Goal: Task Accomplishment & Management: Manage account settings

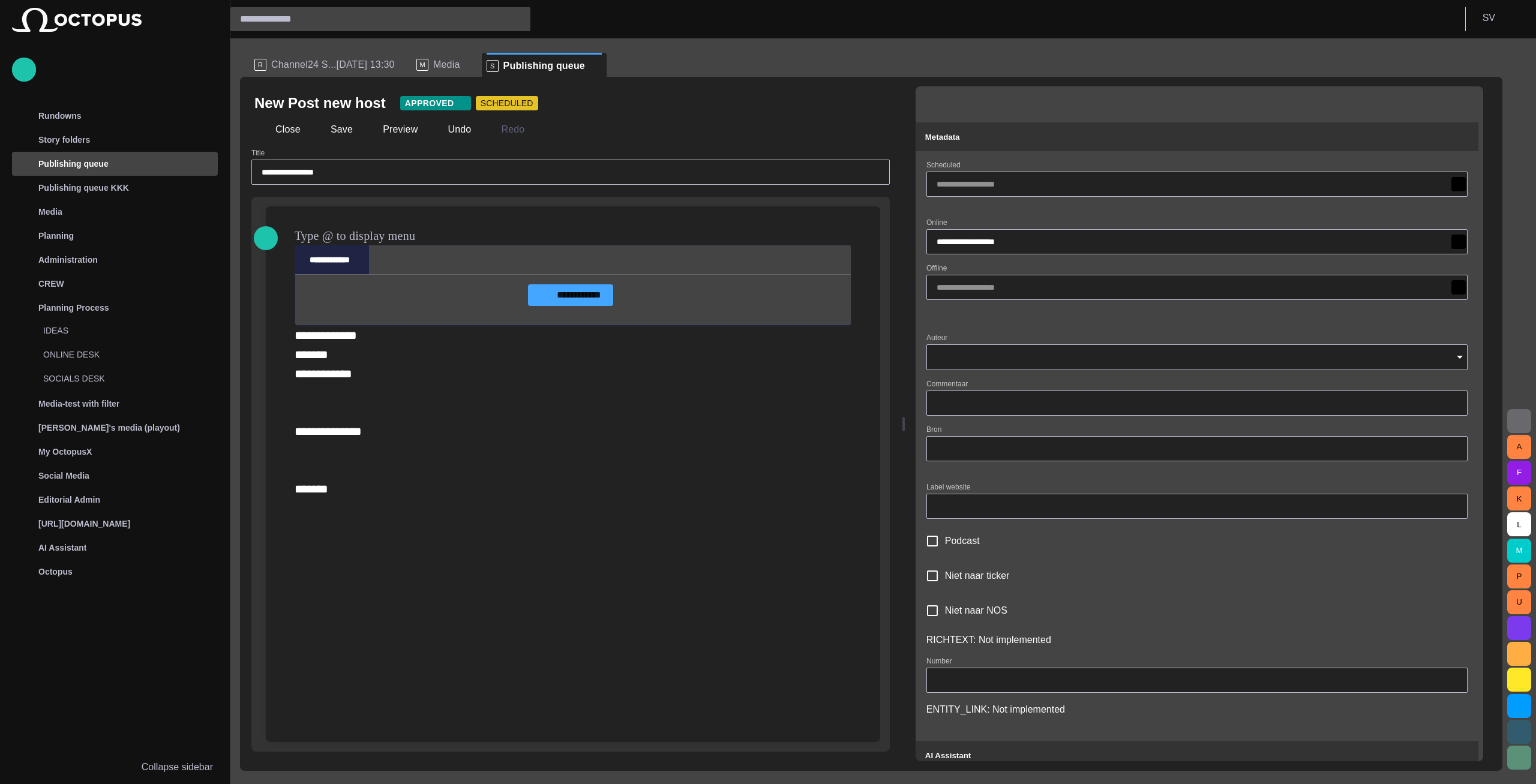
click at [328, 74] on div "R Channel24 S...[DATE] 13:30" at bounding box center [330, 64] width 152 height 24
click at [335, 60] on span "Channel24 S...[DATE] 13:30" at bounding box center [333, 64] width 124 height 12
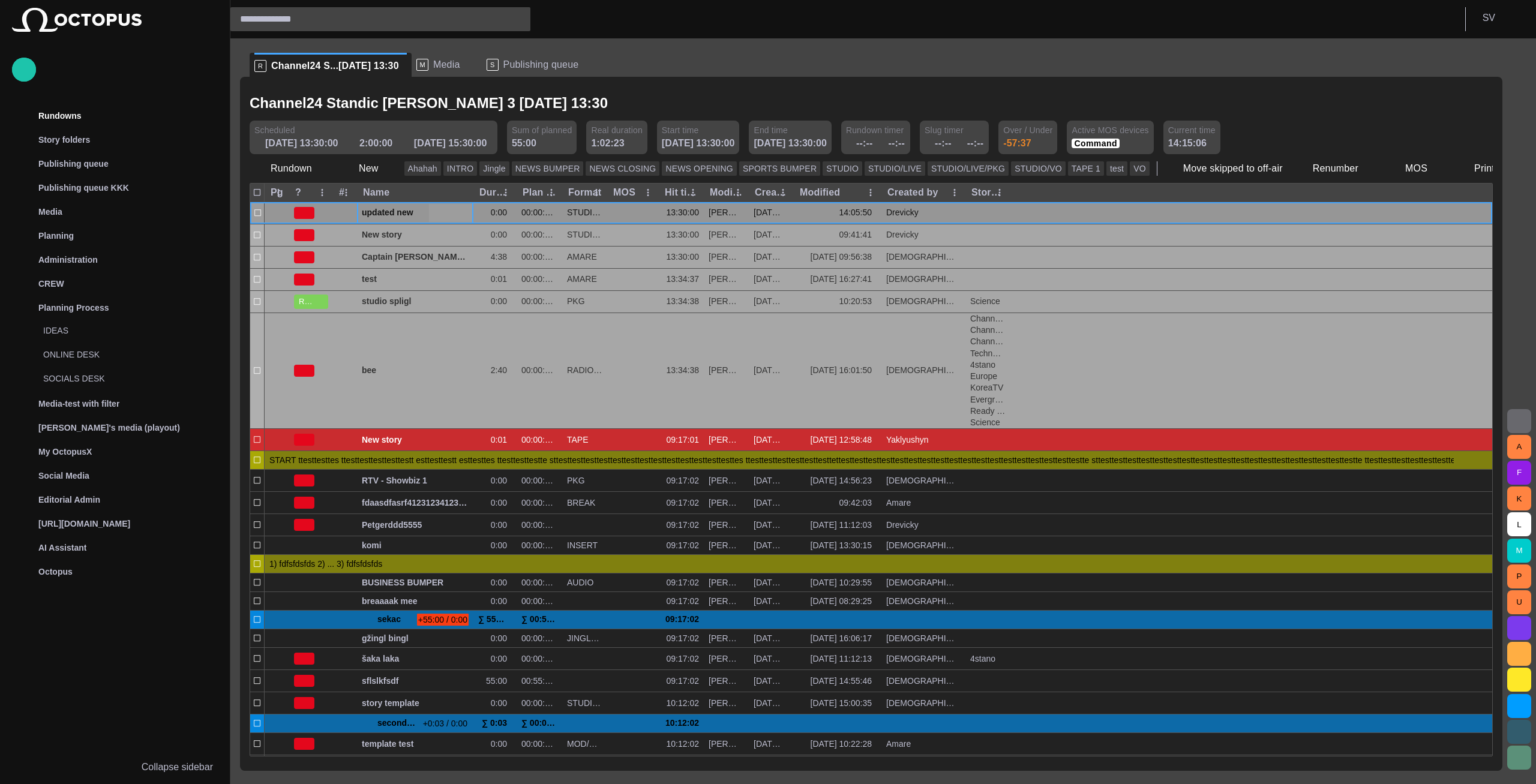
click at [448, 215] on span "button" at bounding box center [450, 212] width 9 height 9
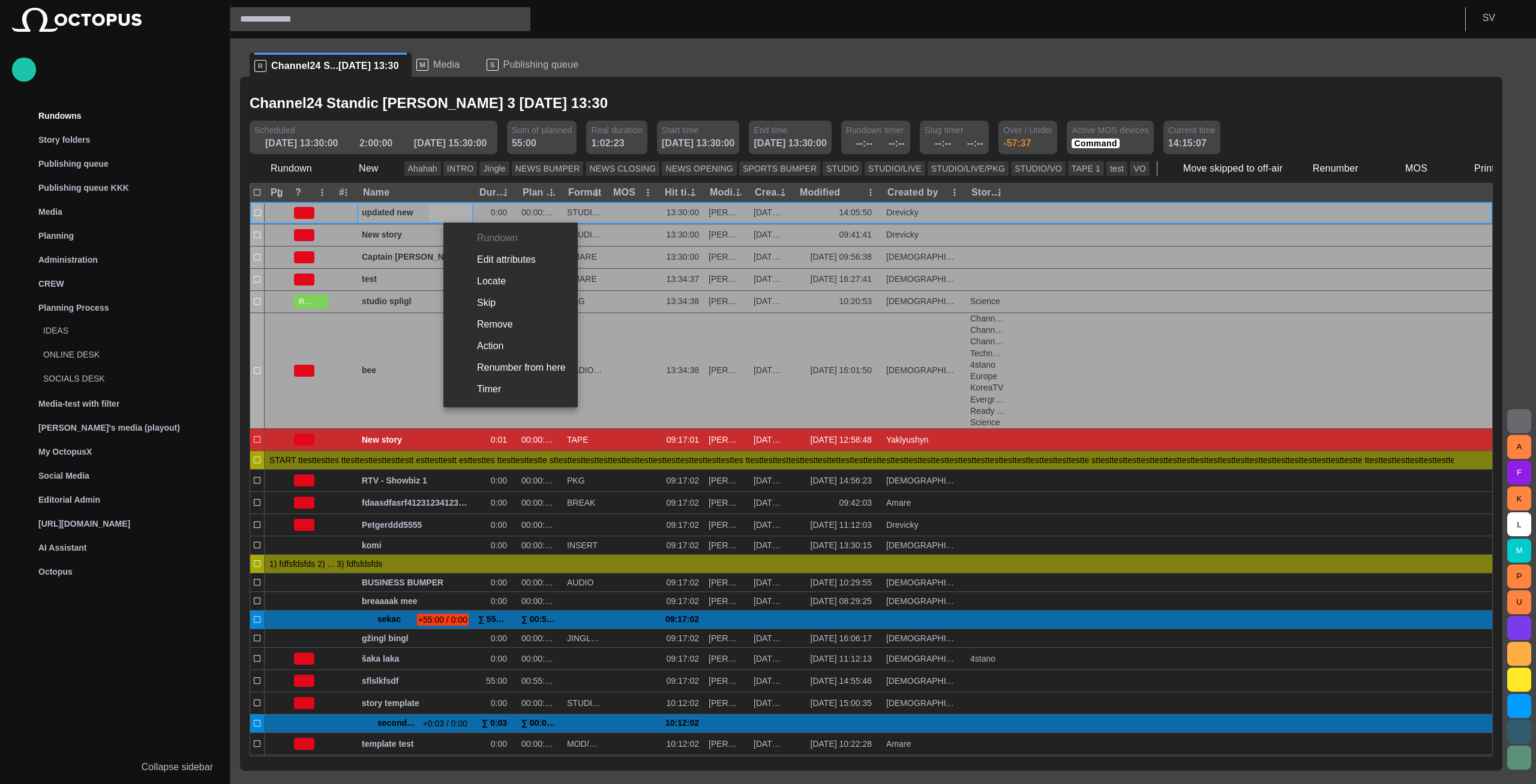
click at [482, 262] on li "Edit attributes" at bounding box center [511, 260] width 134 height 21
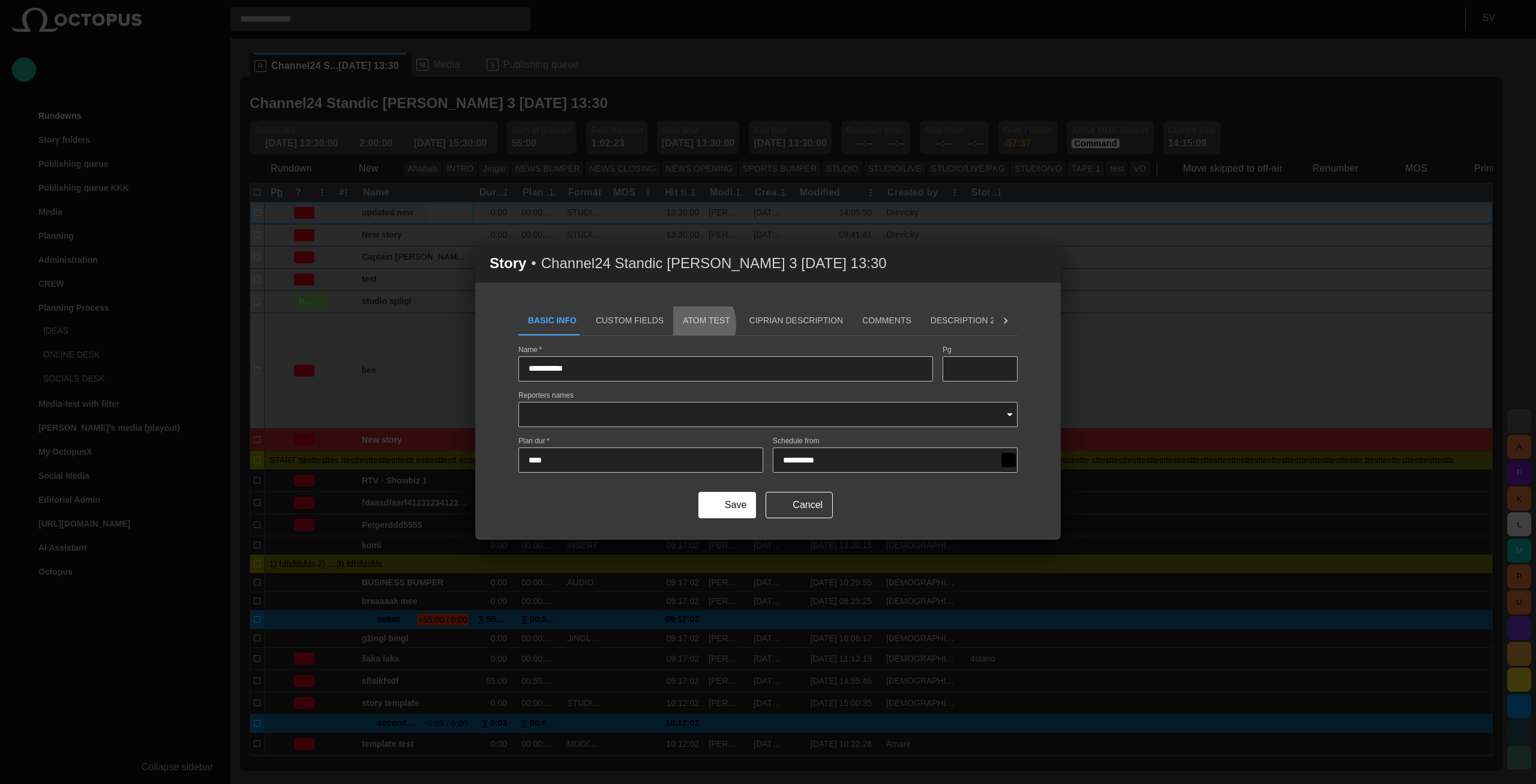
click at [673, 324] on button "ATOM Test" at bounding box center [706, 320] width 66 height 28
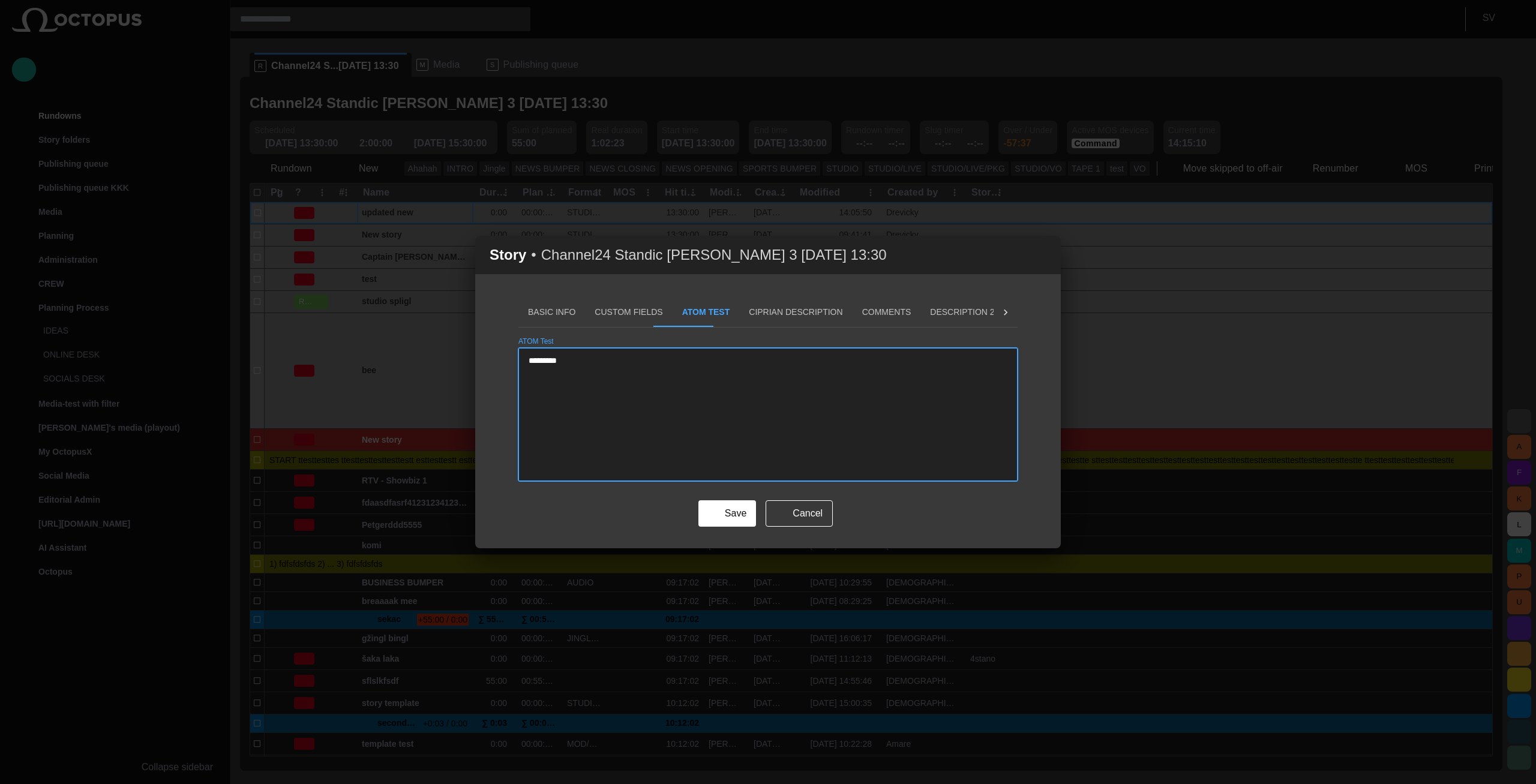
click at [709, 379] on textarea "*********" at bounding box center [768, 414] width 479 height 120
click at [747, 309] on button "Ciprian description" at bounding box center [795, 312] width 113 height 28
click at [567, 316] on button "Basic Info" at bounding box center [551, 312] width 66 height 28
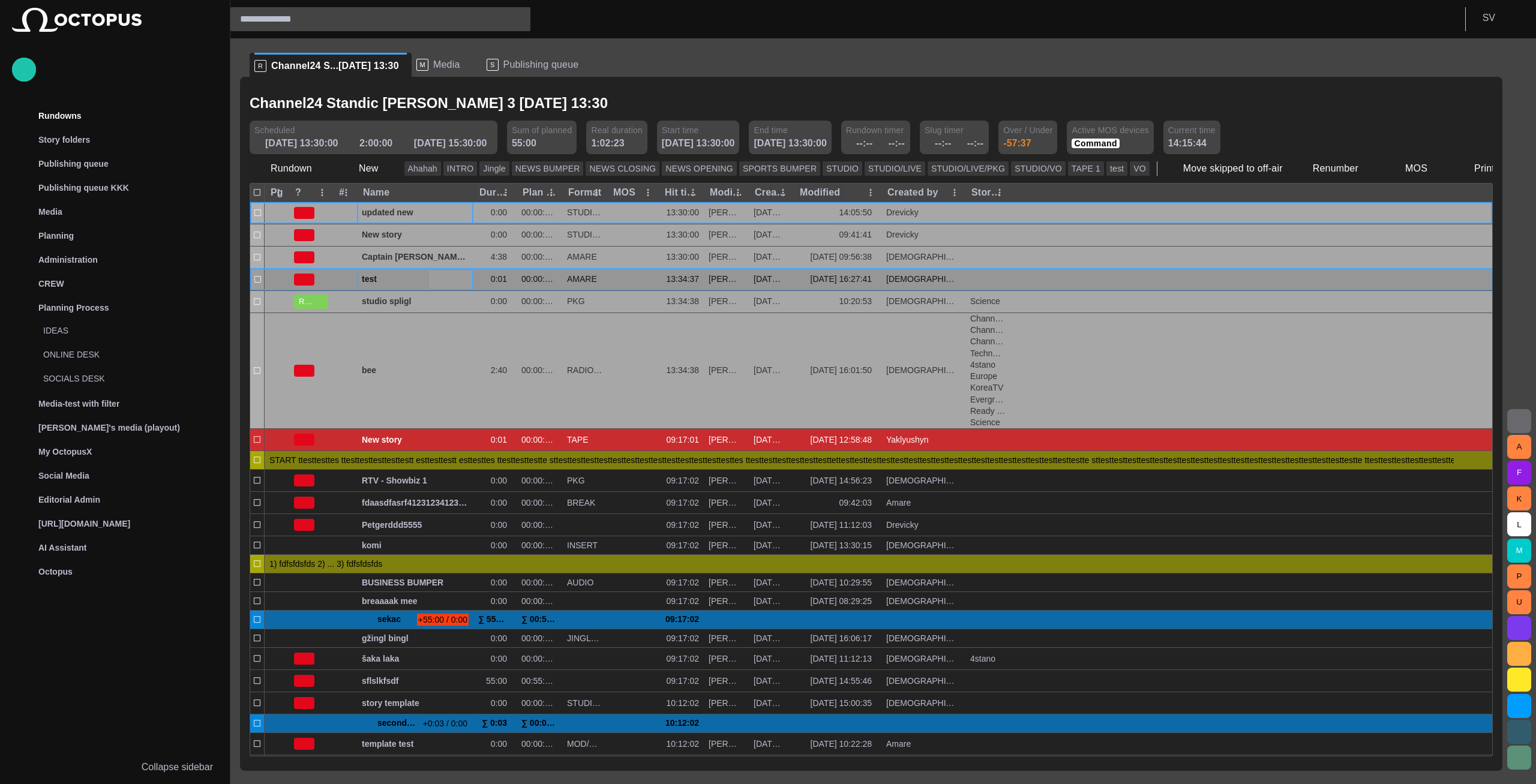
click at [452, 279] on span "button" at bounding box center [450, 279] width 9 height 9
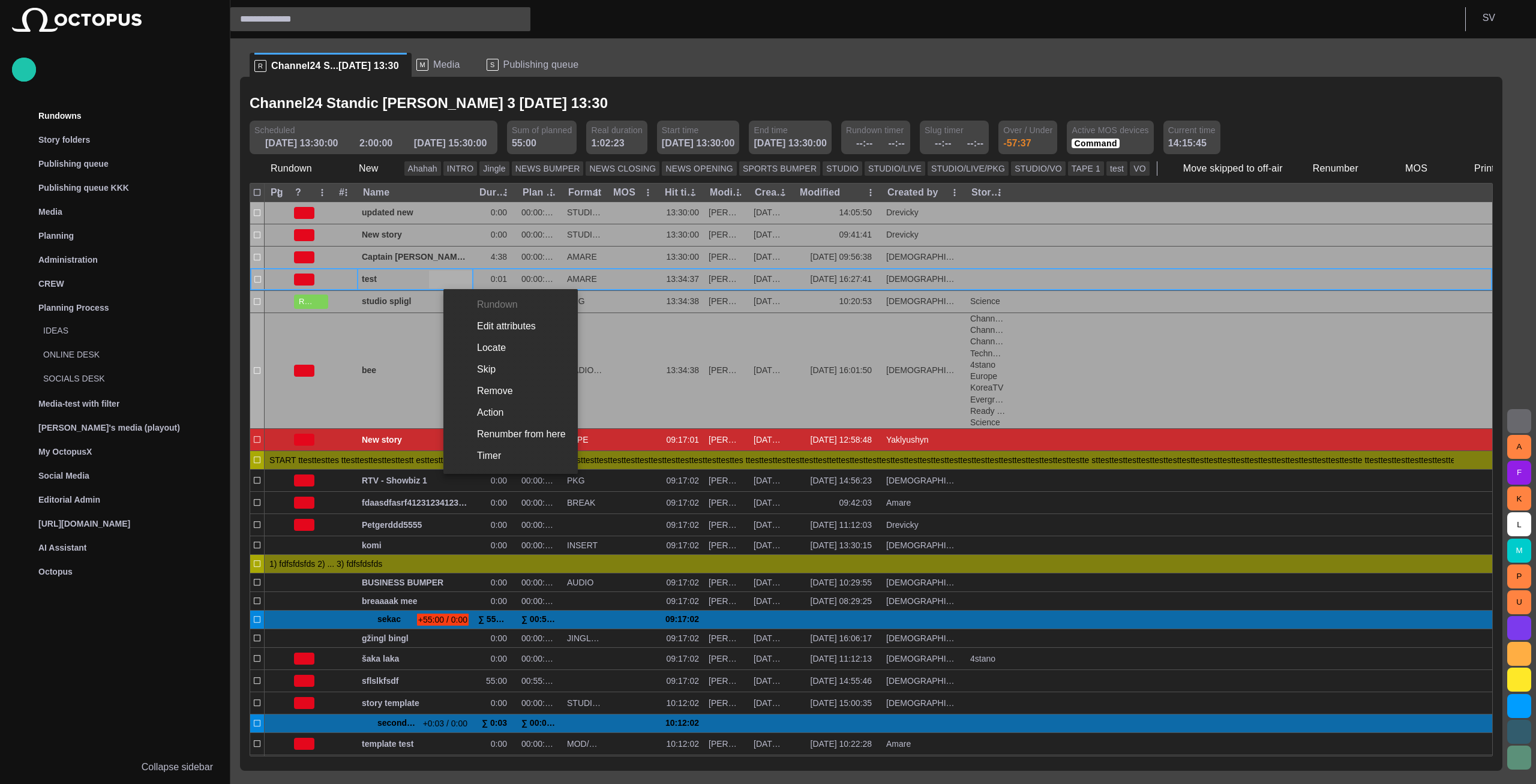
click at [470, 327] on li "Edit attributes" at bounding box center [511, 326] width 134 height 21
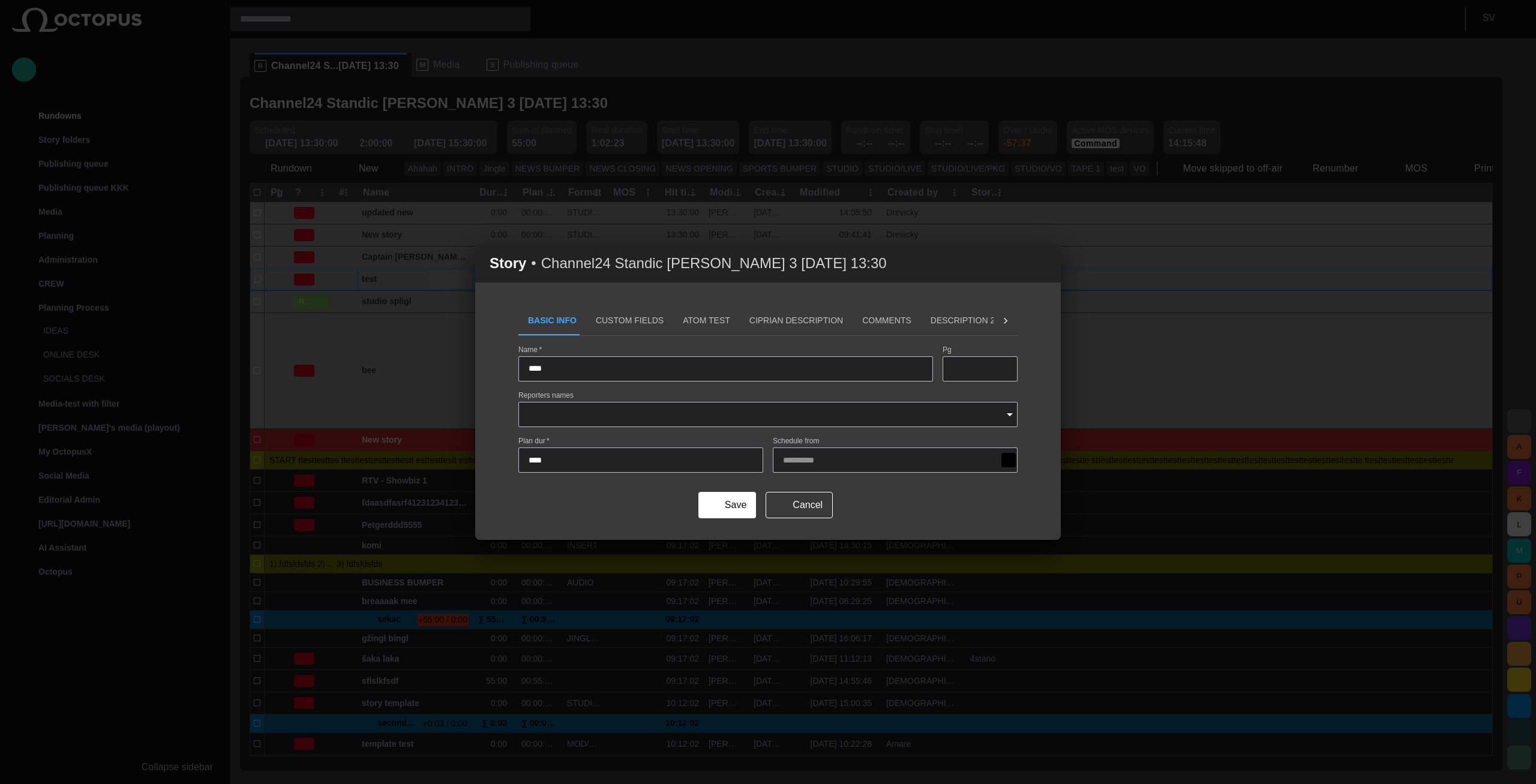
click at [624, 323] on button "Custom Fields" at bounding box center [630, 320] width 87 height 28
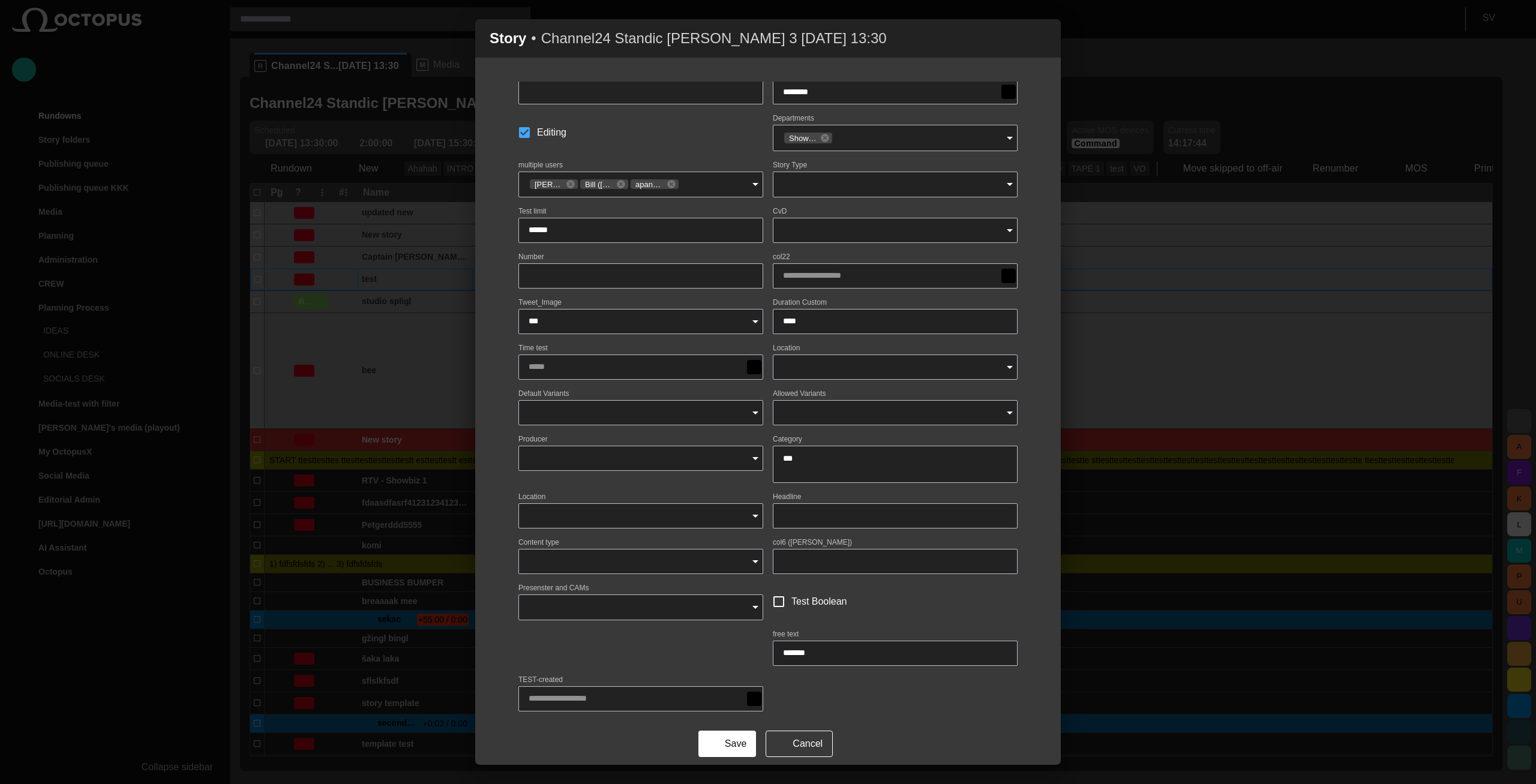
scroll to position [157, 0]
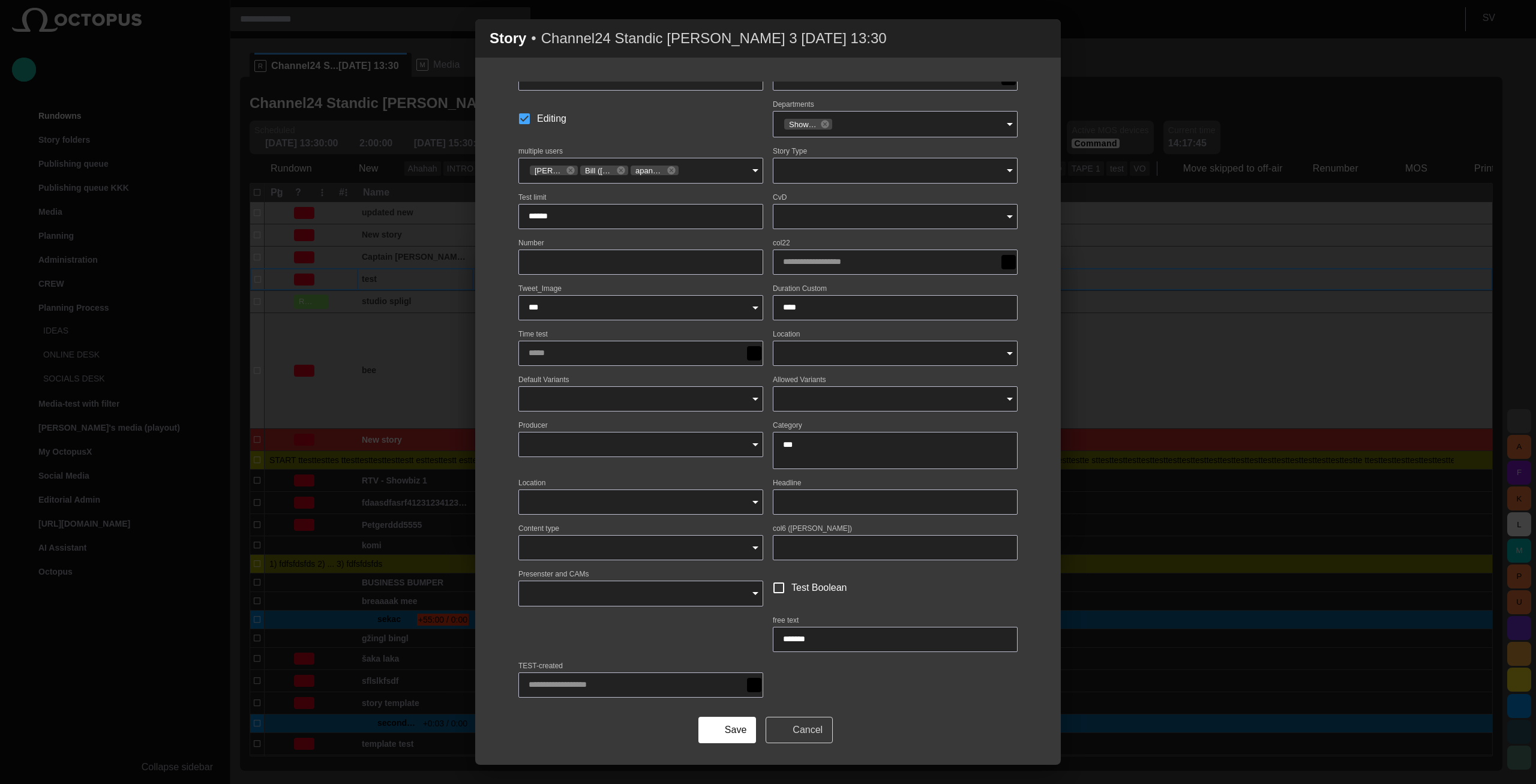
click at [799, 719] on button "Cancel" at bounding box center [799, 730] width 67 height 27
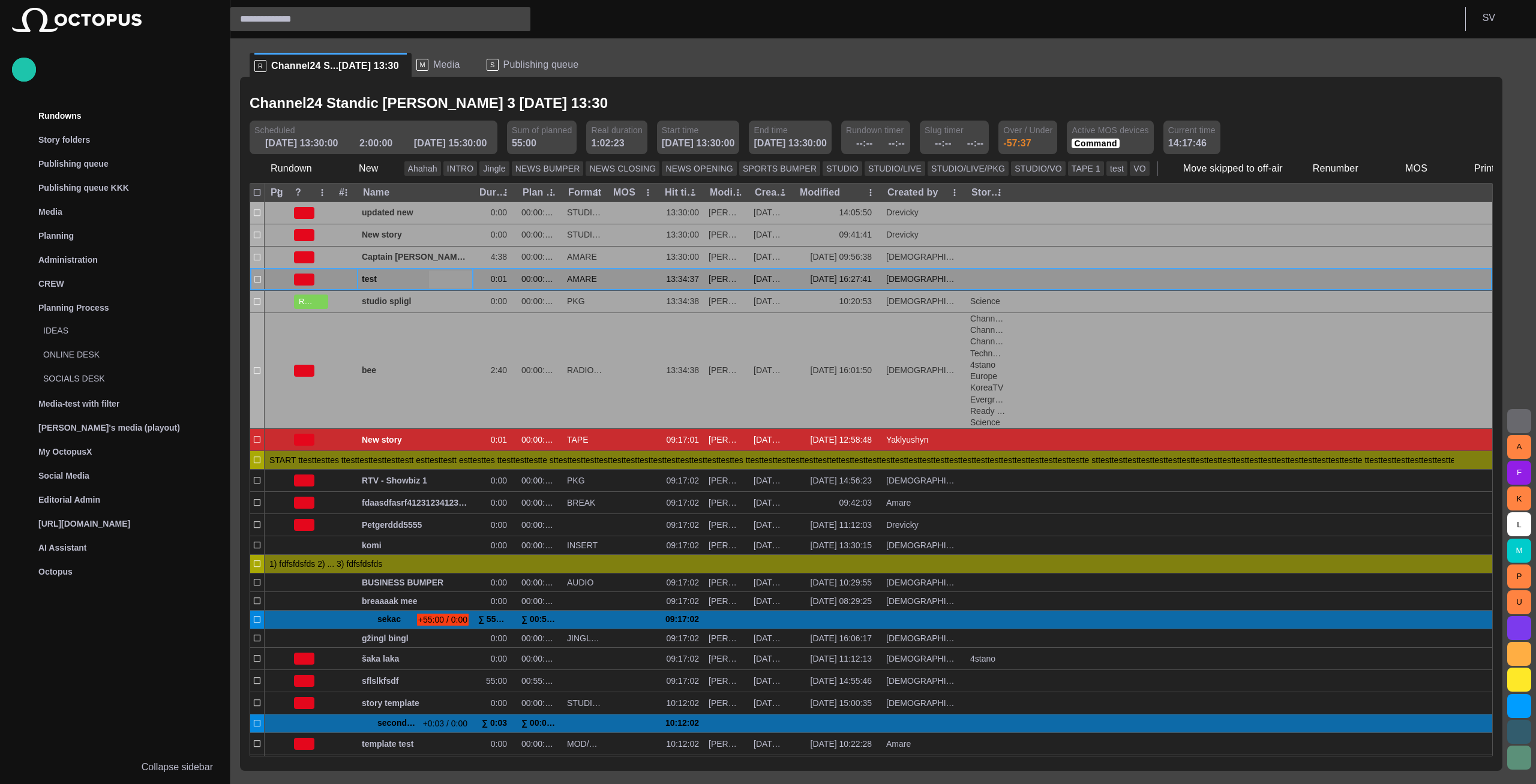
click at [449, 277] on span "button" at bounding box center [450, 279] width 9 height 9
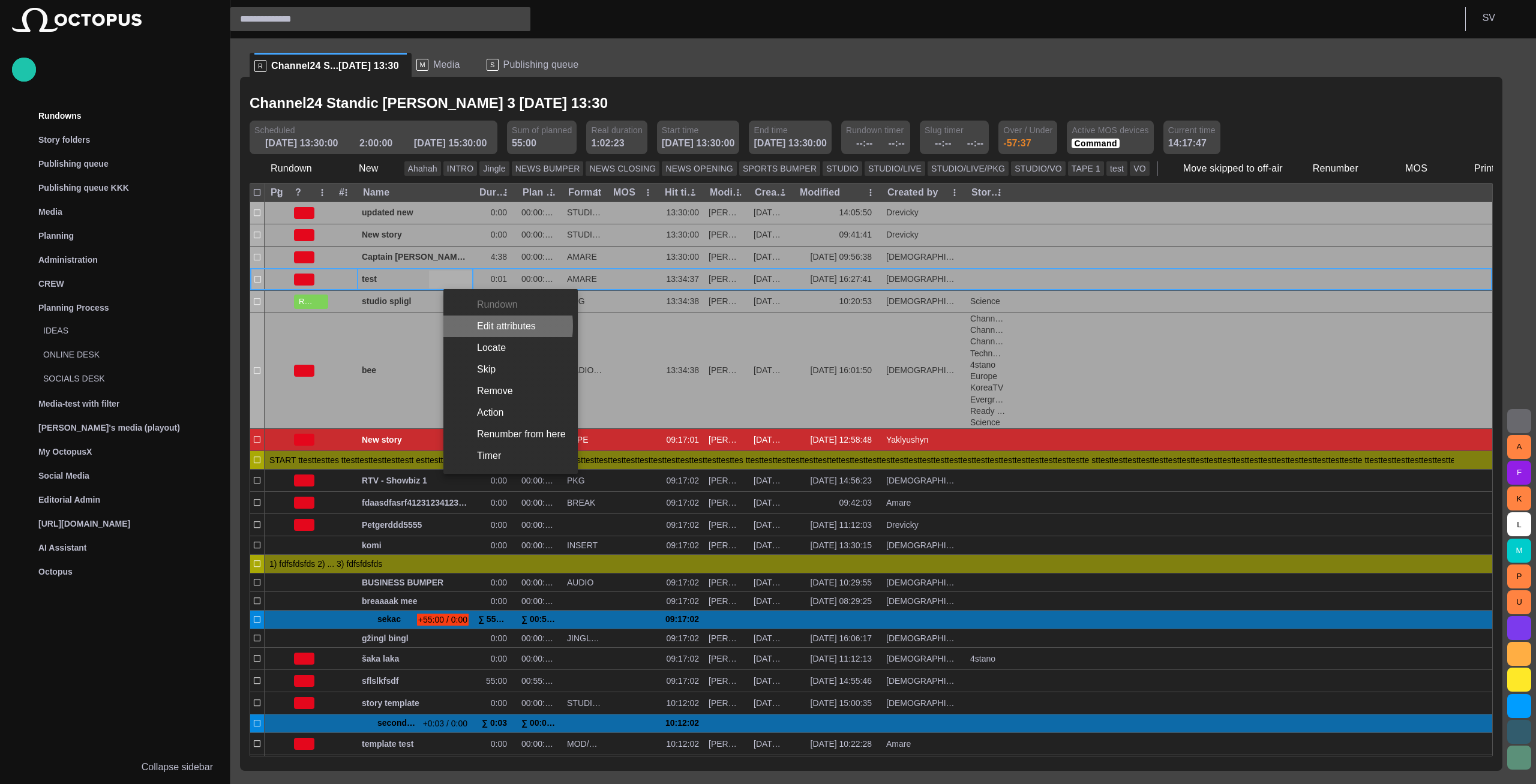
click at [482, 326] on li "Edit attributes" at bounding box center [511, 326] width 134 height 21
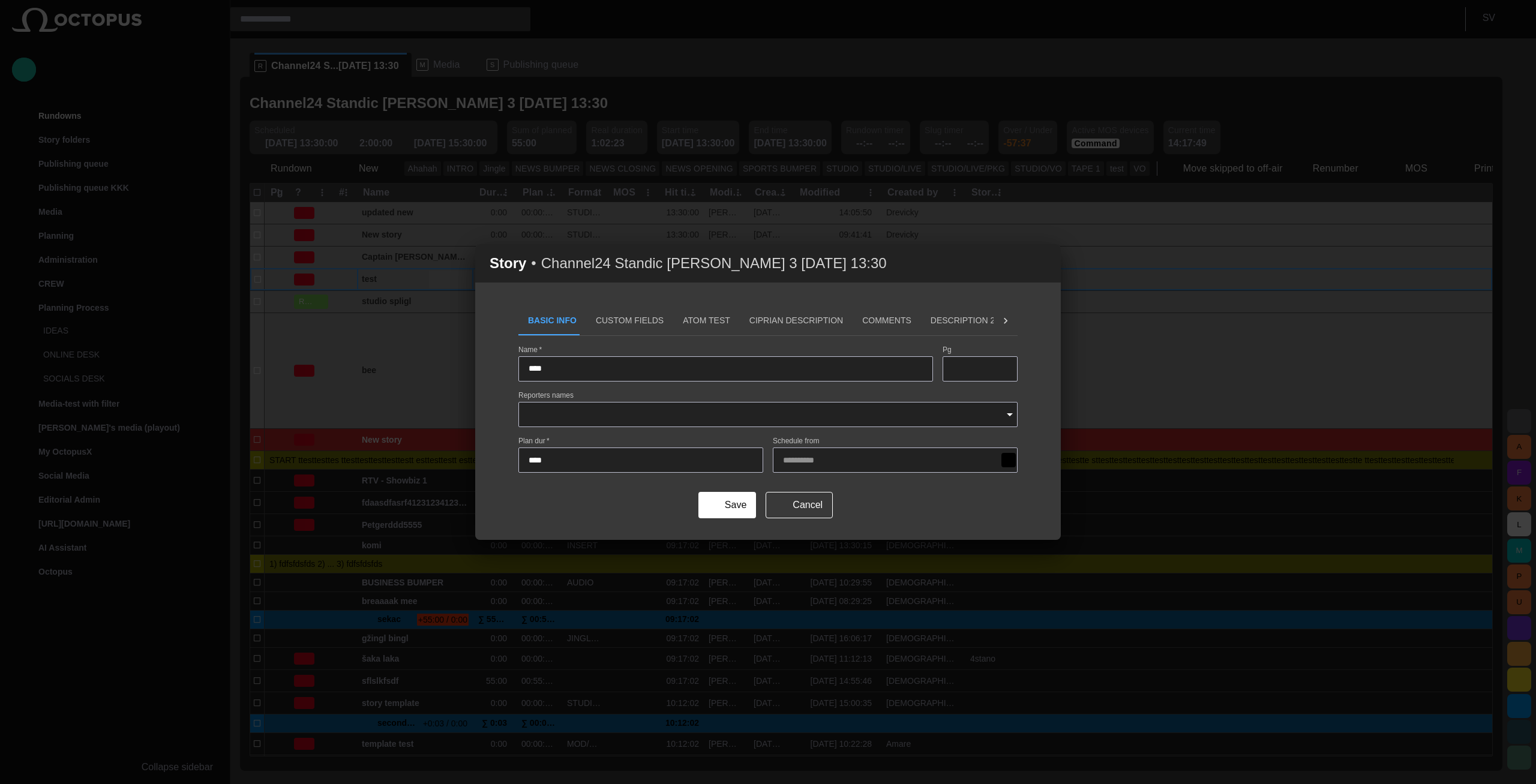
click at [635, 315] on button "Custom Fields" at bounding box center [630, 320] width 87 height 28
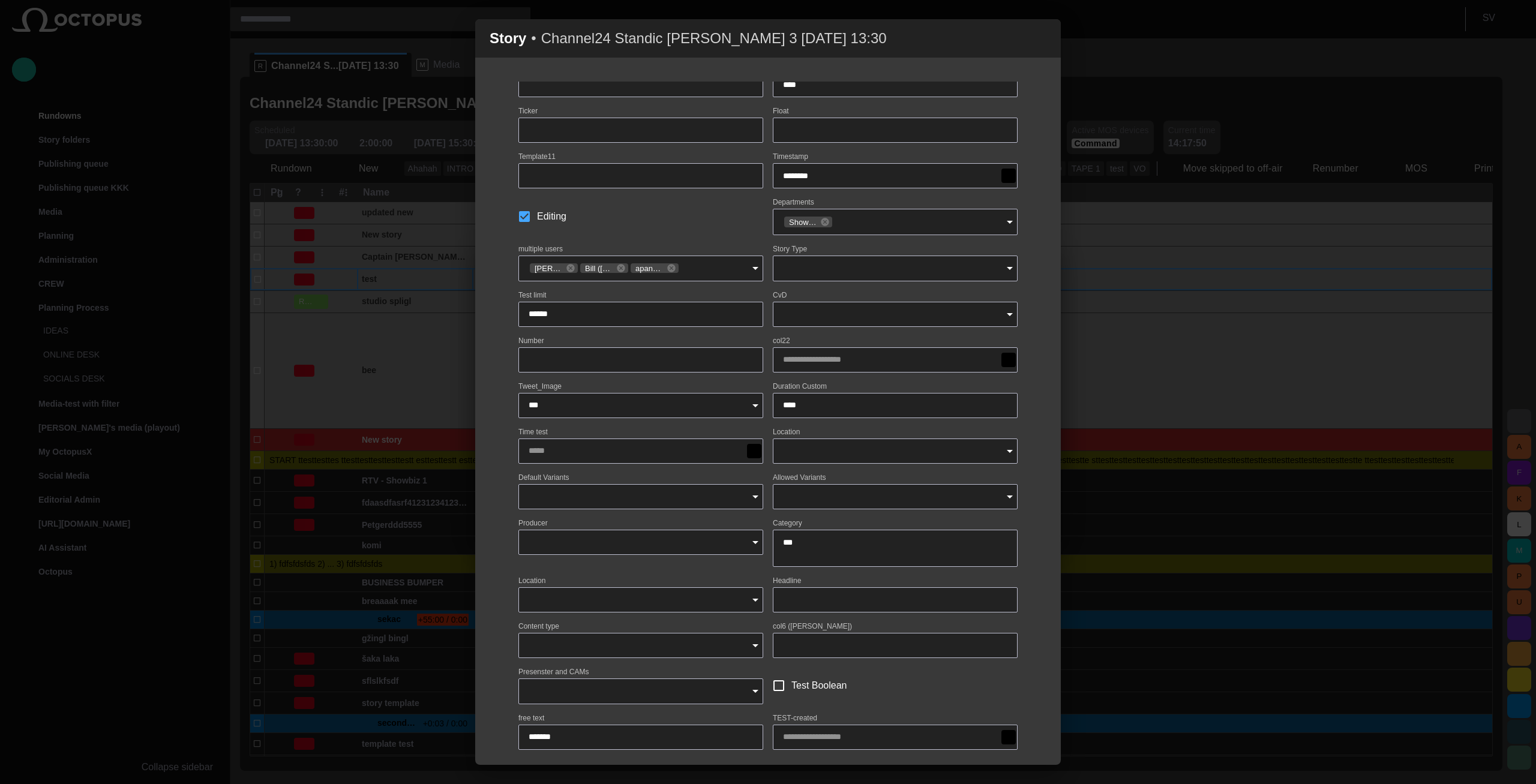
scroll to position [112, 0]
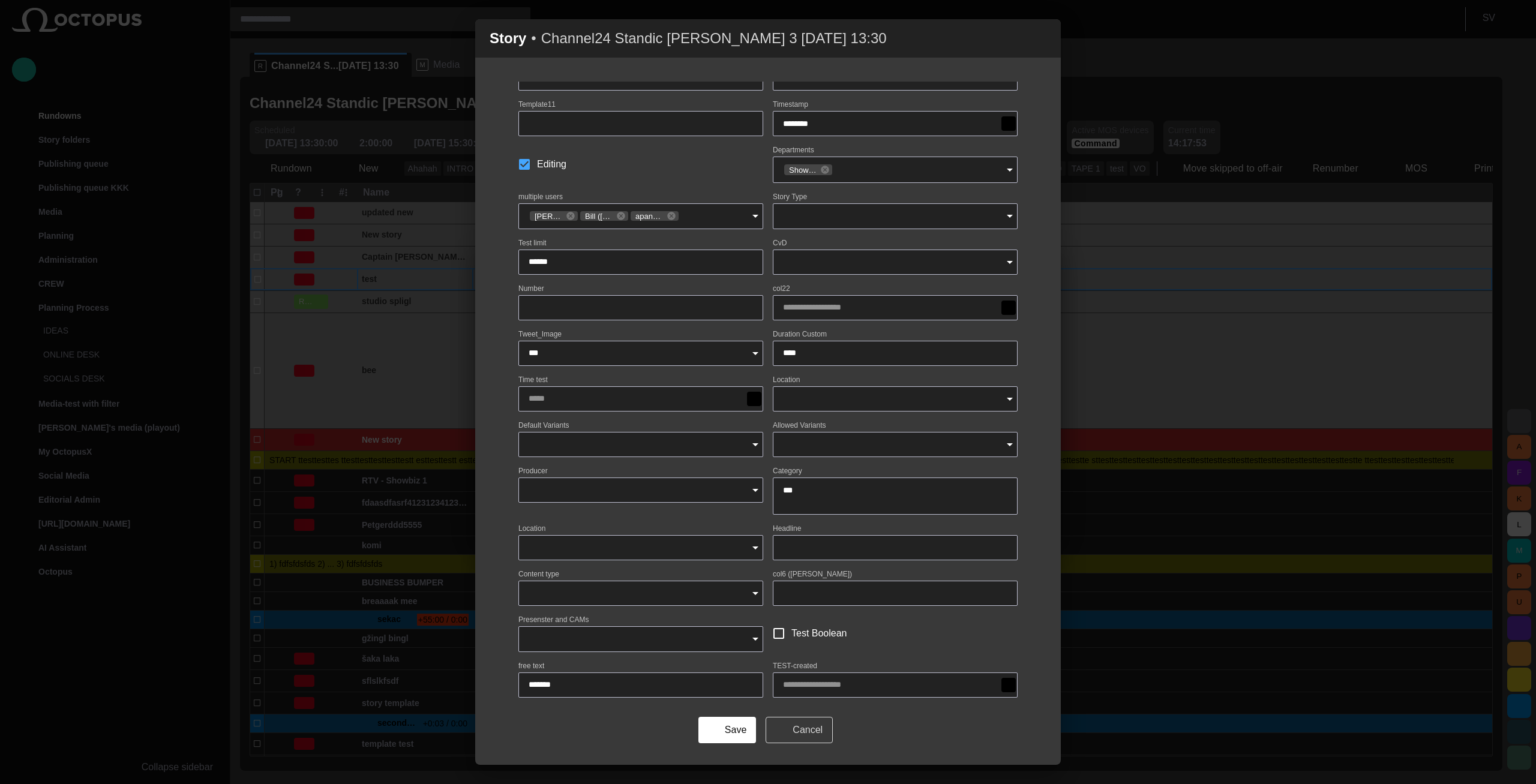
click at [805, 730] on button "Cancel" at bounding box center [799, 730] width 67 height 27
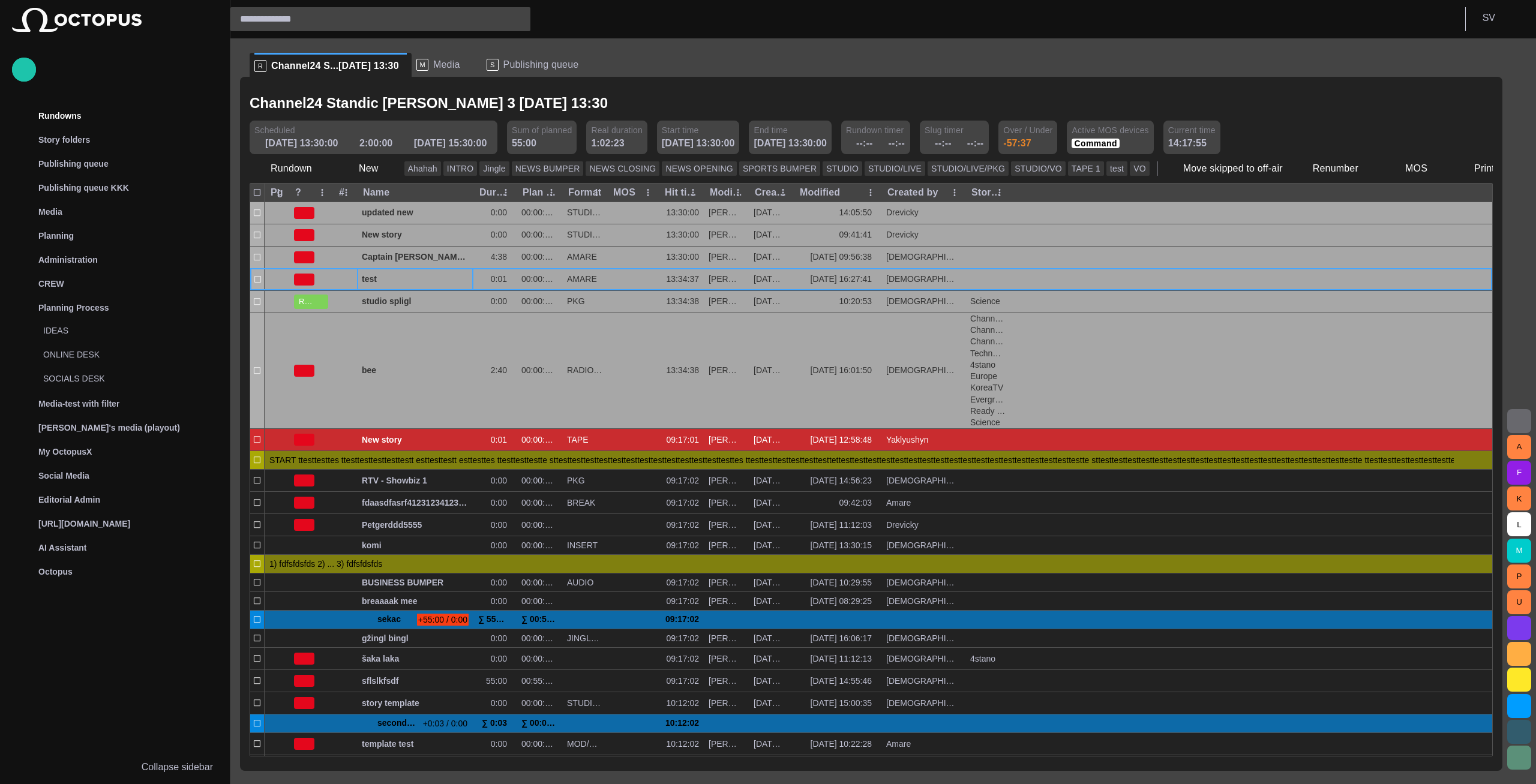
click at [634, 104] on span "button" at bounding box center [640, 103] width 12 height 12
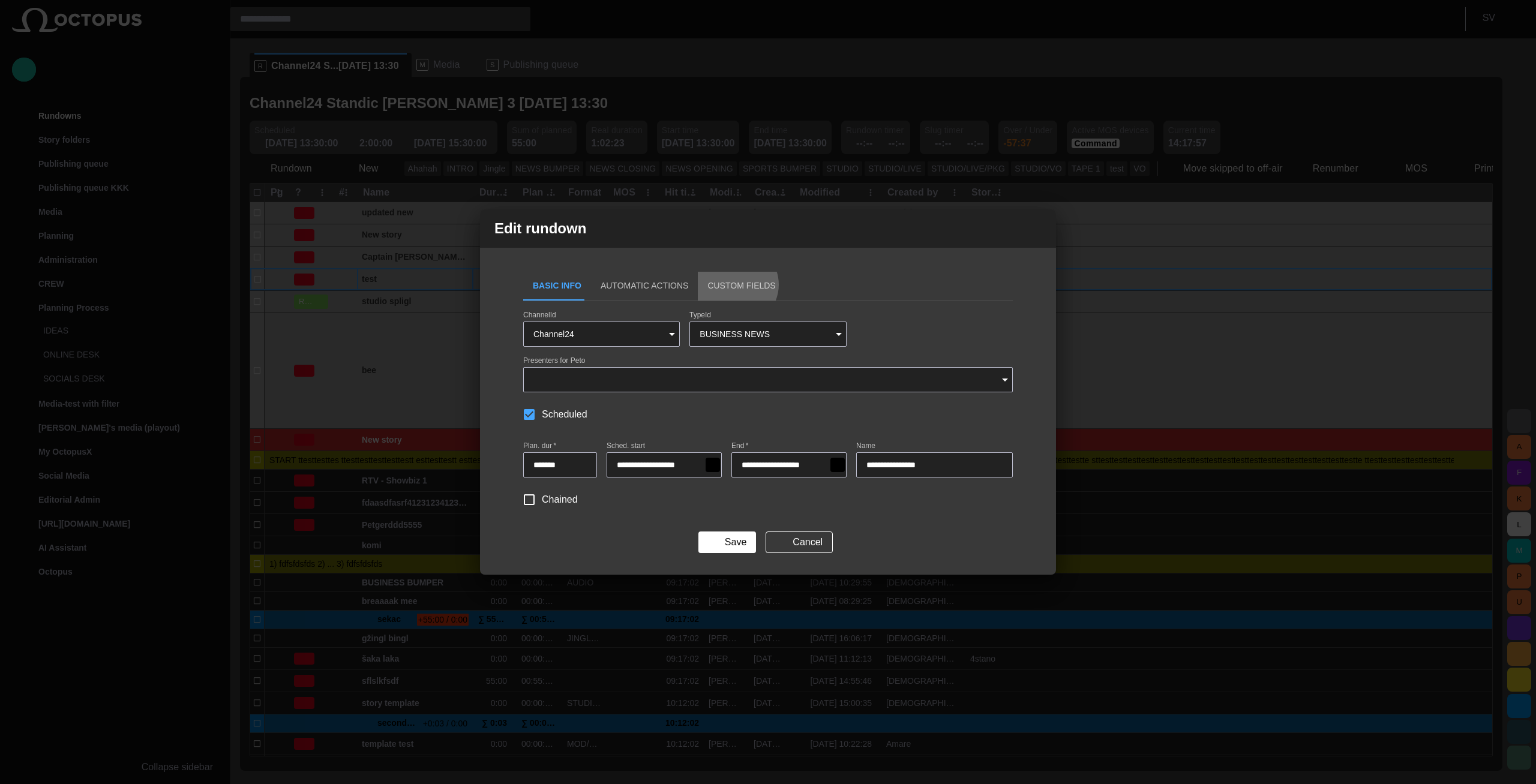
click at [717, 285] on button "Custom Fields" at bounding box center [740, 285] width 87 height 28
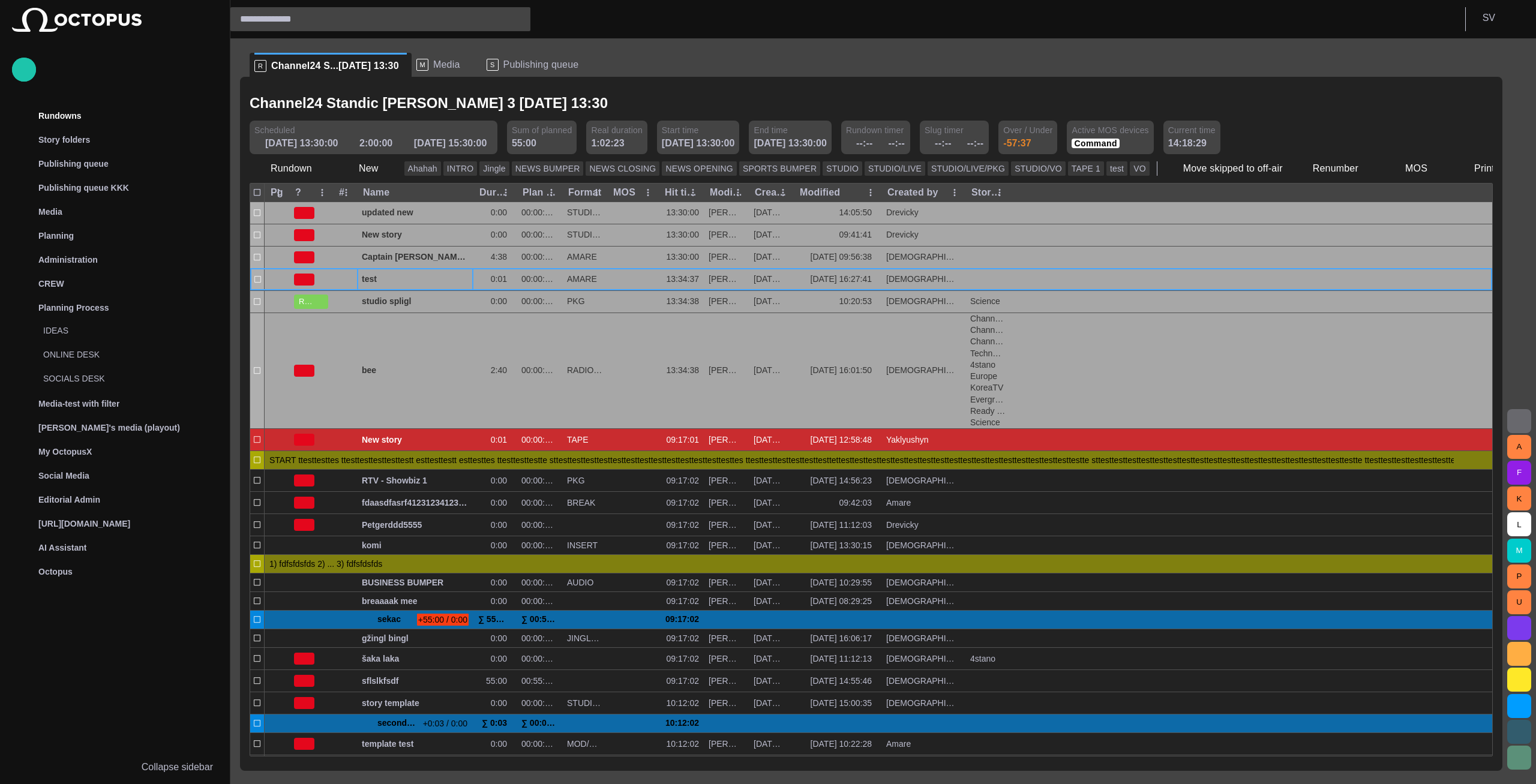
click at [634, 104] on span "button" at bounding box center [640, 103] width 12 height 12
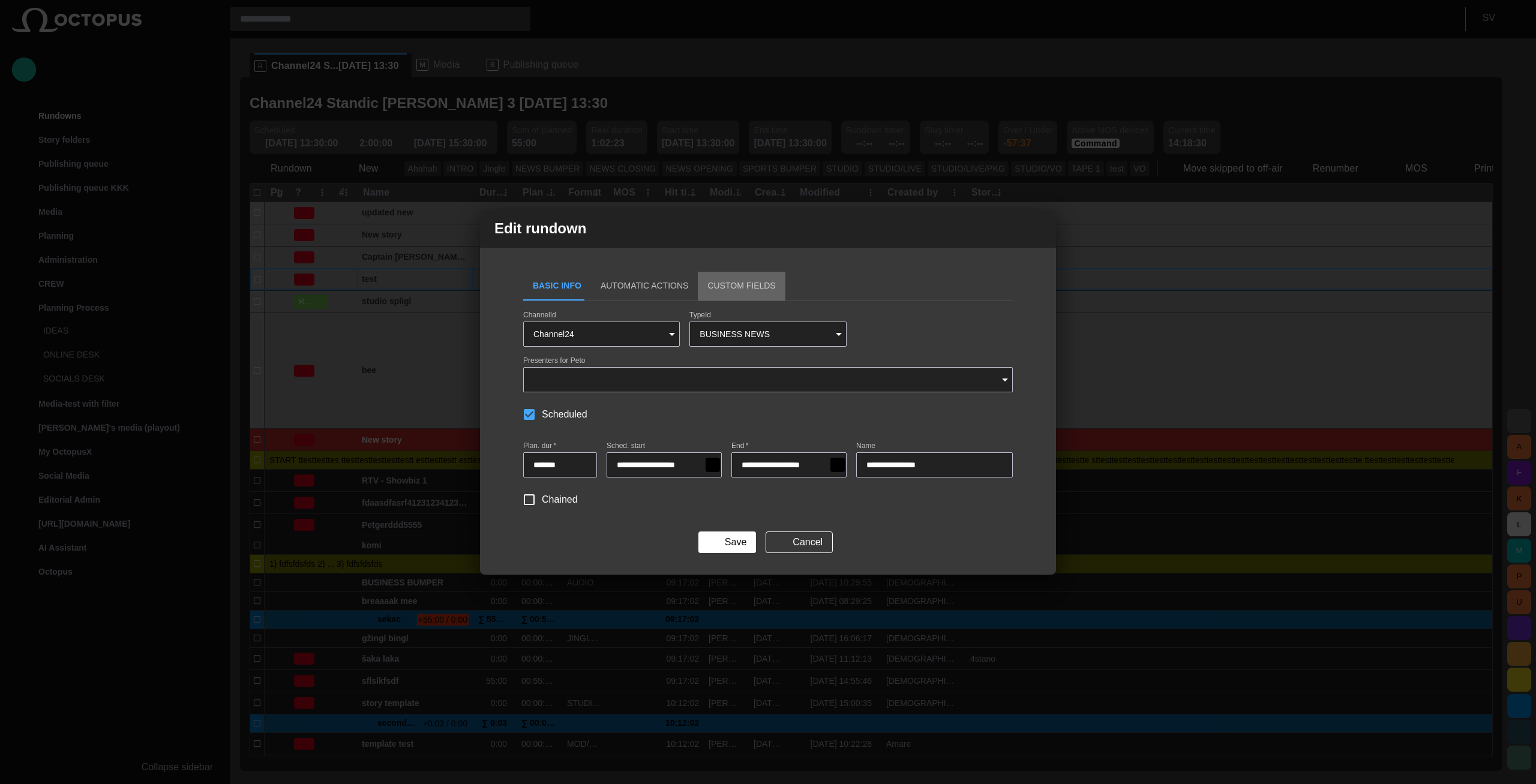
click at [725, 280] on button "Custom Fields" at bounding box center [740, 285] width 87 height 28
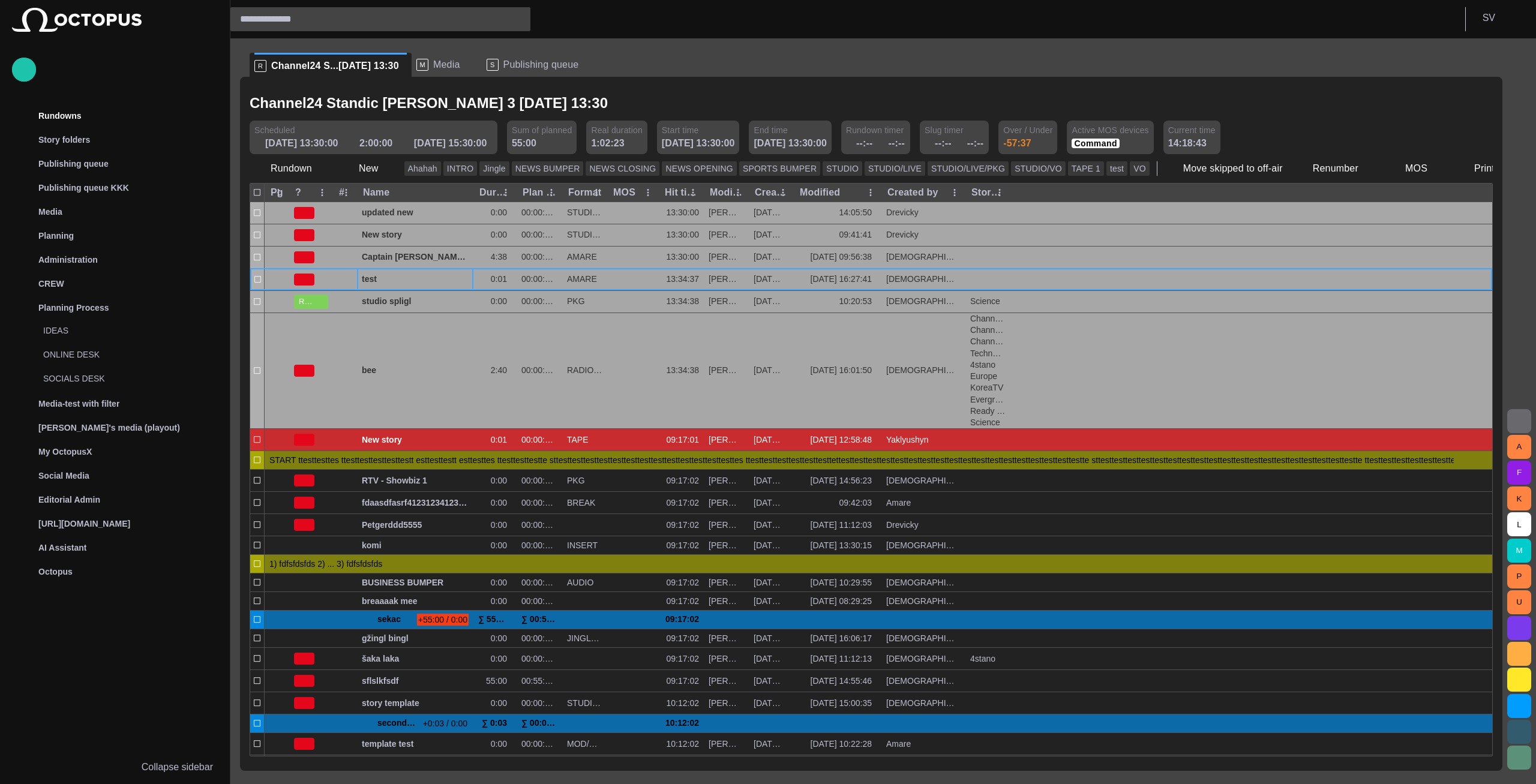
click at [634, 99] on span "button" at bounding box center [640, 103] width 12 height 12
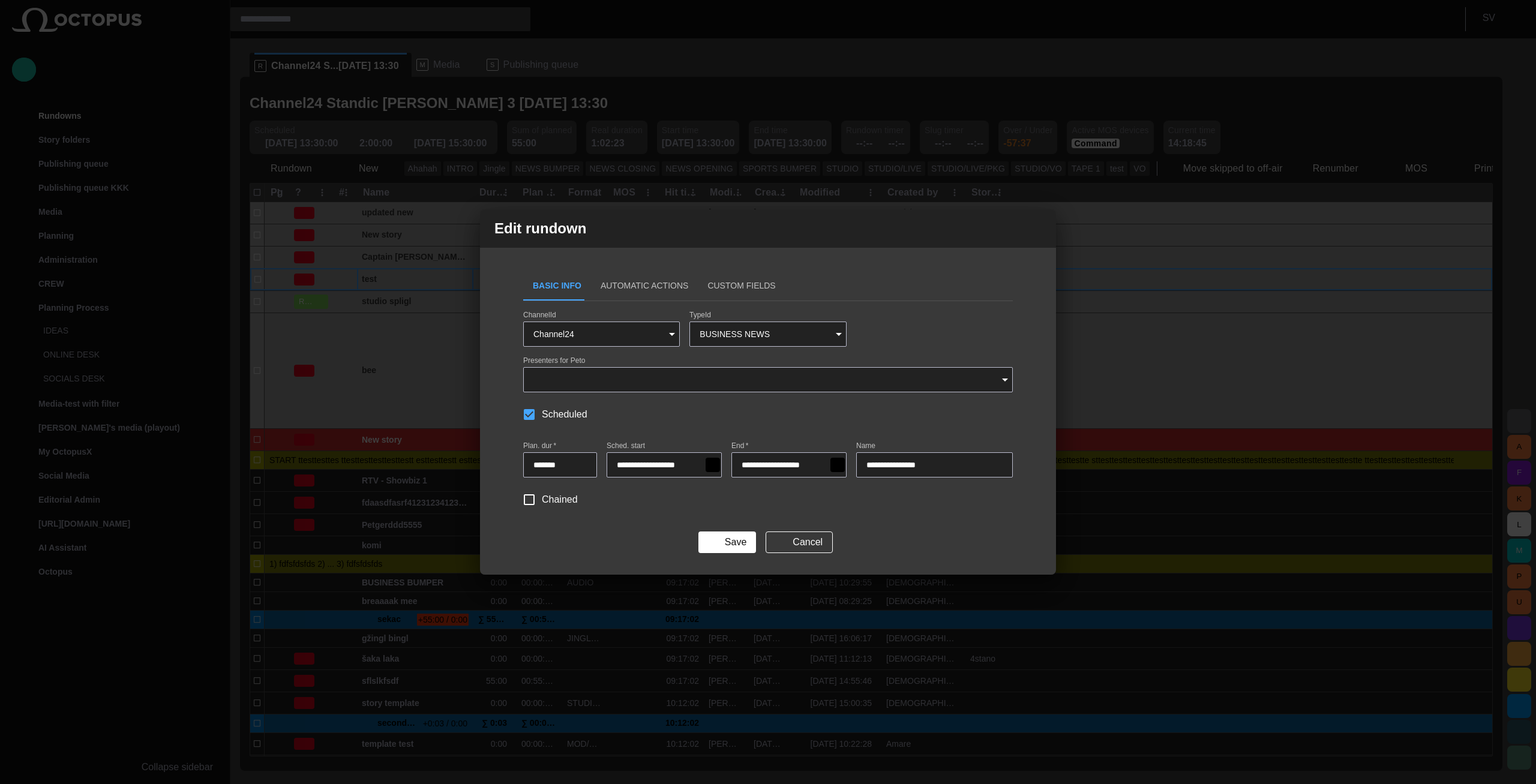
click at [700, 275] on button "Custom Fields" at bounding box center [740, 285] width 87 height 28
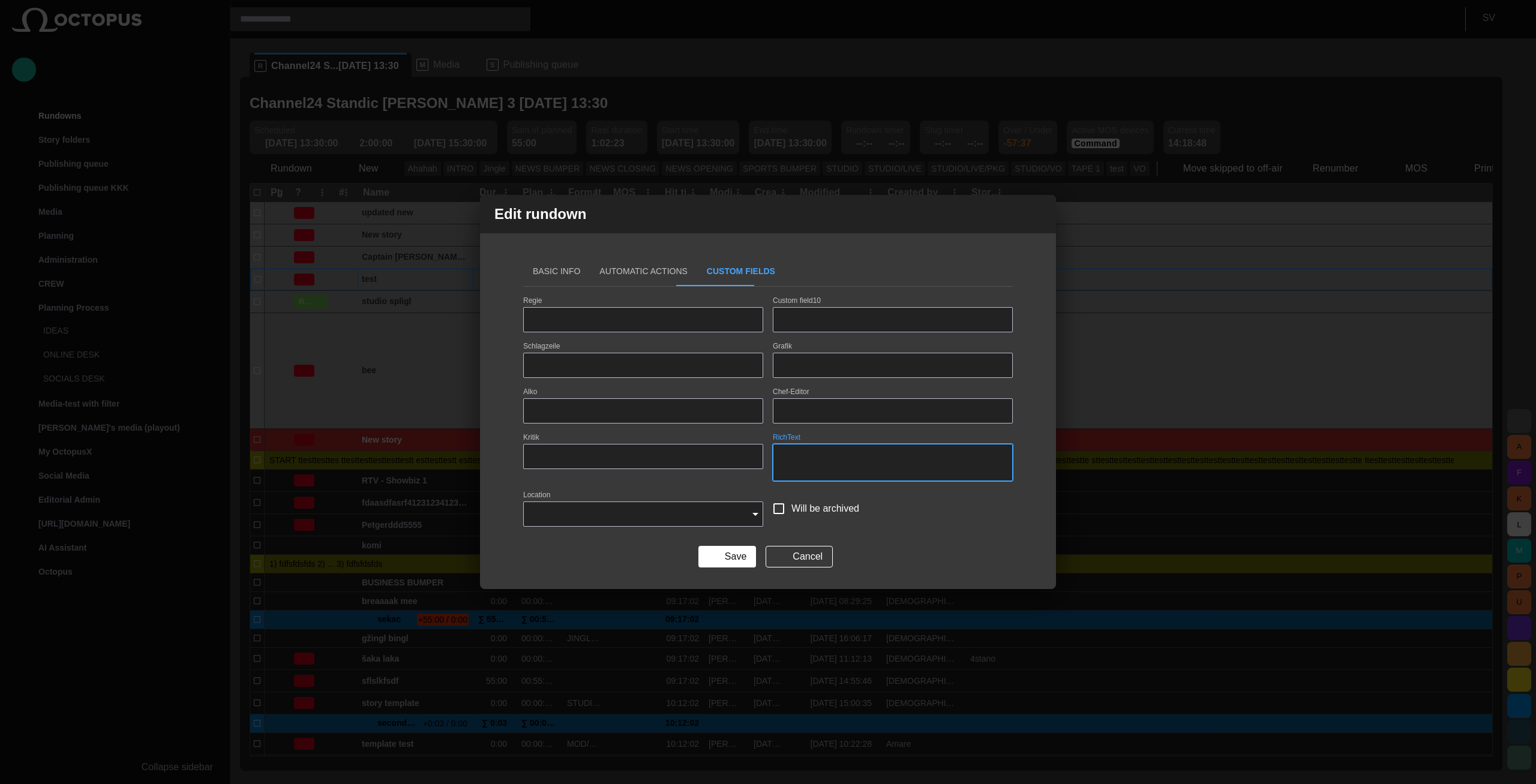
click at [810, 453] on textarea "RichText" at bounding box center [892, 462] width 219 height 24
click at [816, 459] on textarea "RichText" at bounding box center [892, 462] width 219 height 24
type textarea "********"
click at [564, 142] on div "Edit rundown Basic Info Automatic Actions Custom [PERSON_NAME] Custom field10 S…" at bounding box center [768, 392] width 1536 height 784
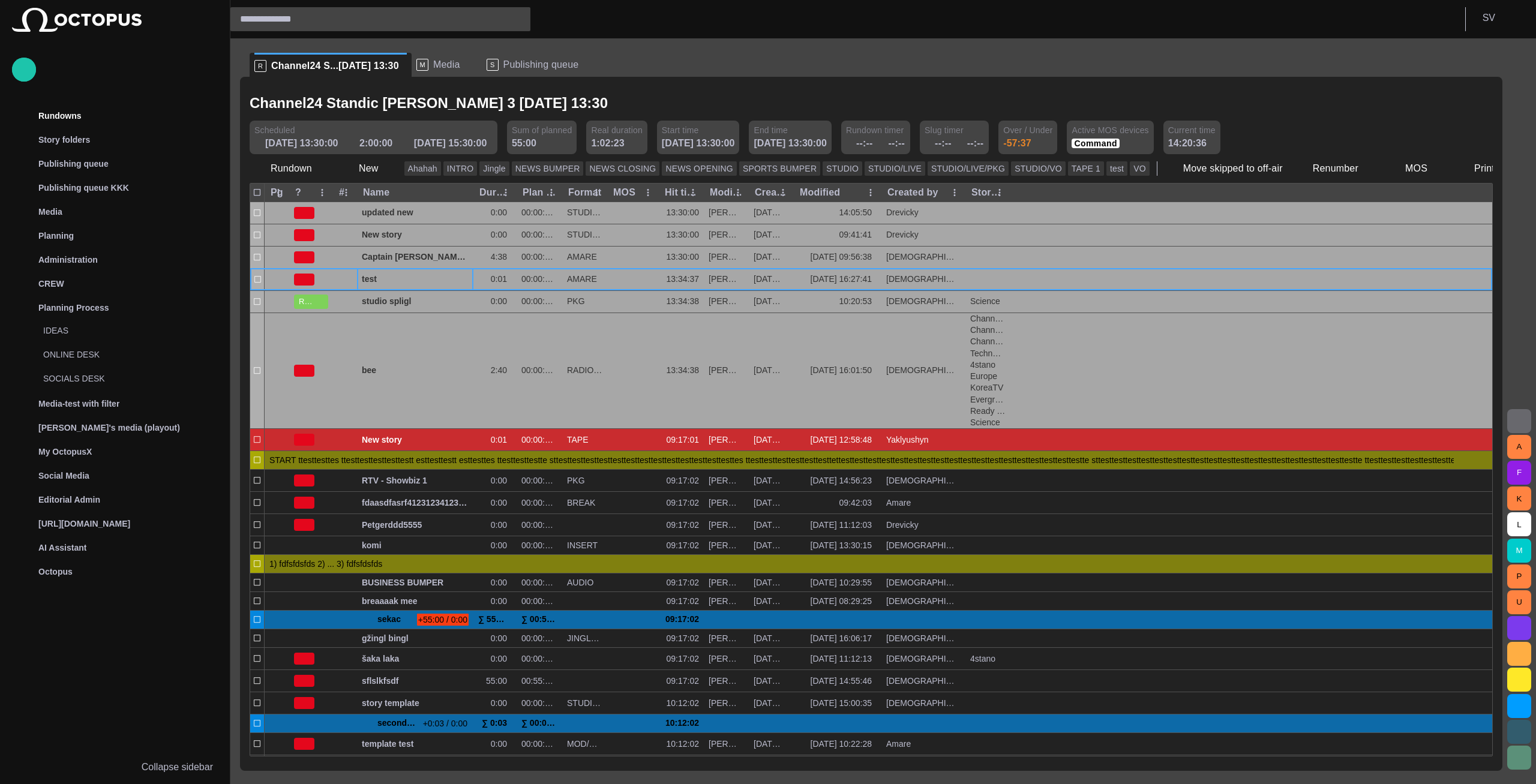
click at [523, 65] on span "Publishing queue" at bounding box center [541, 64] width 76 height 12
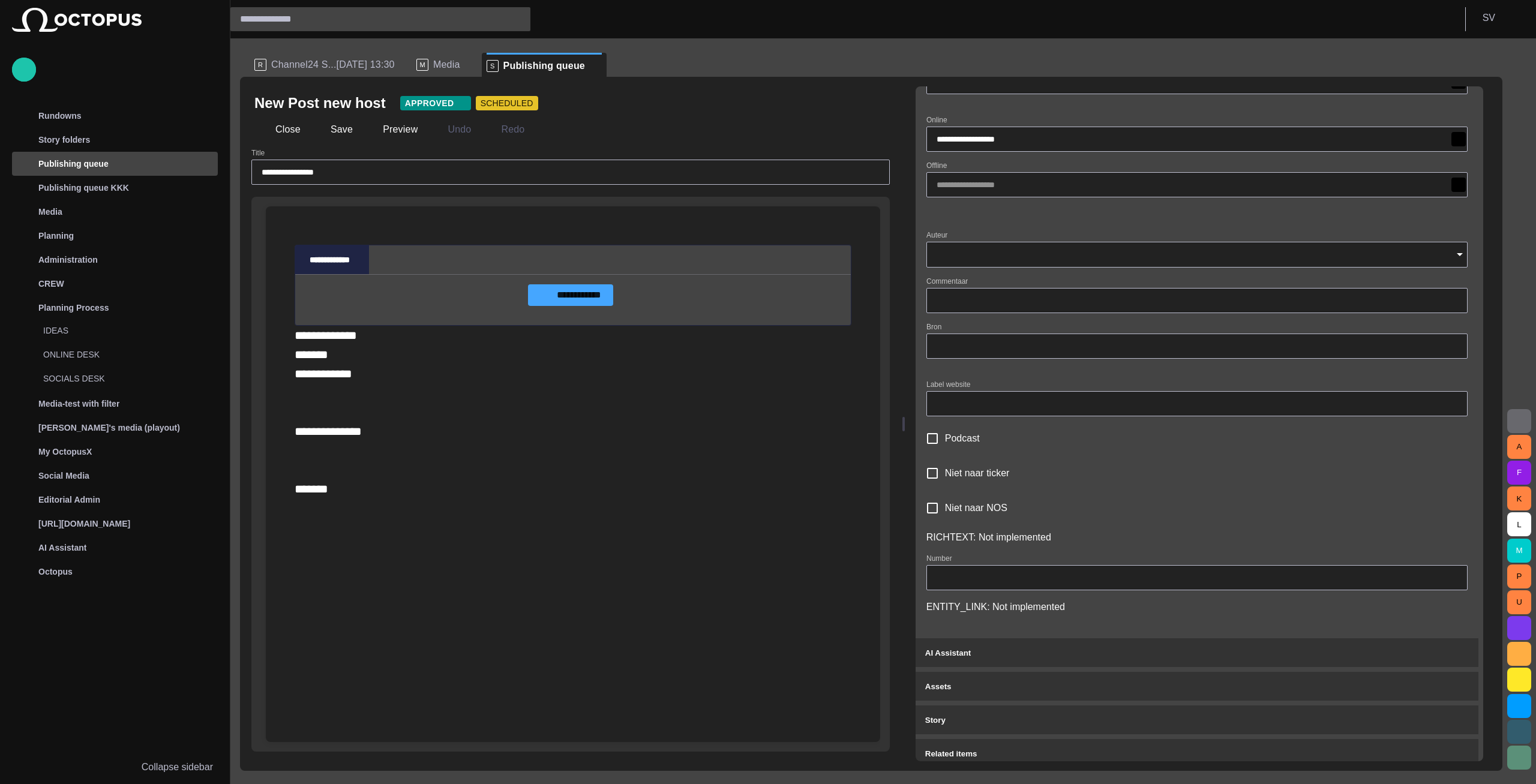
scroll to position [109, 0]
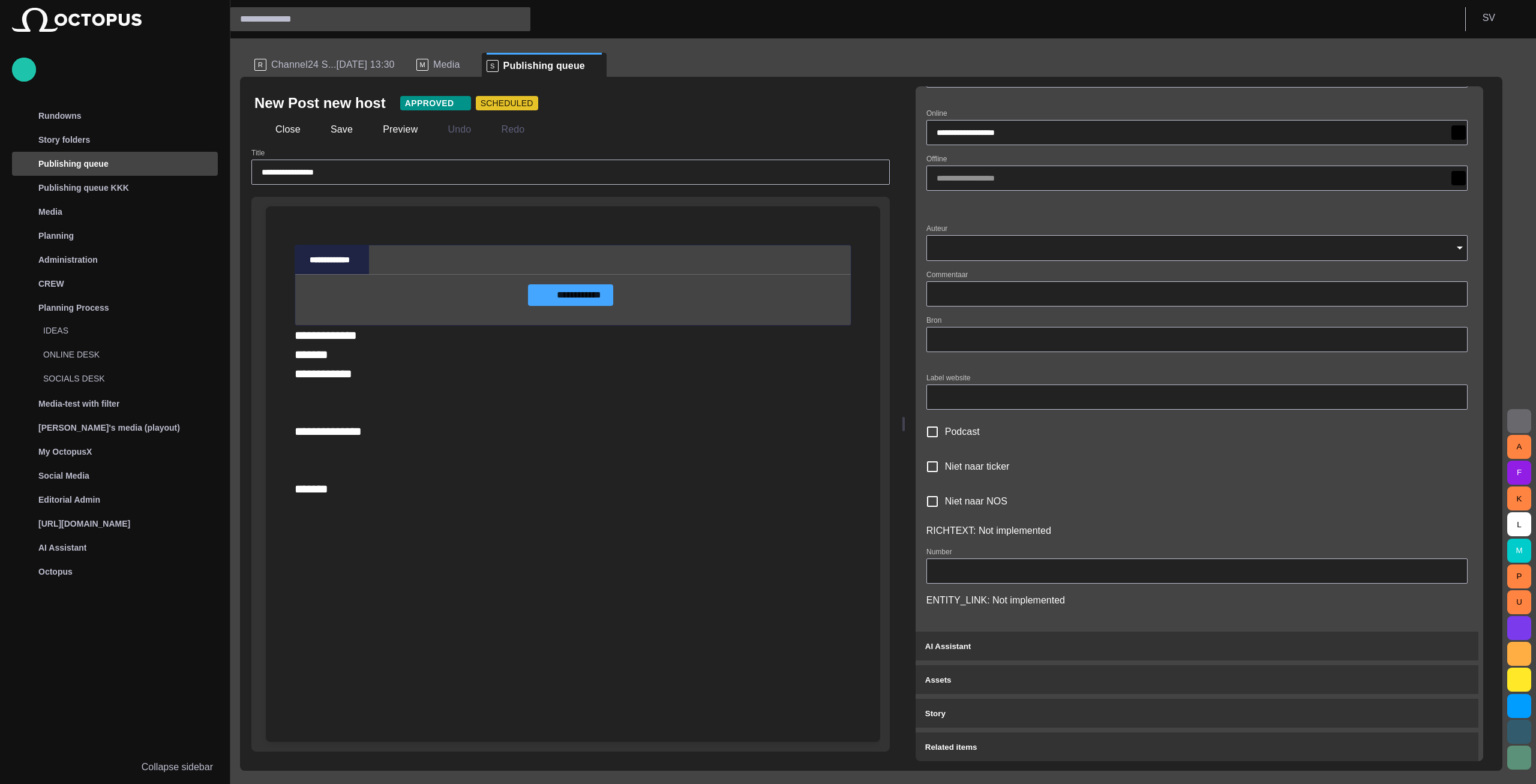
click at [318, 67] on span "Channel24 S...[DATE] 13:30" at bounding box center [333, 64] width 124 height 12
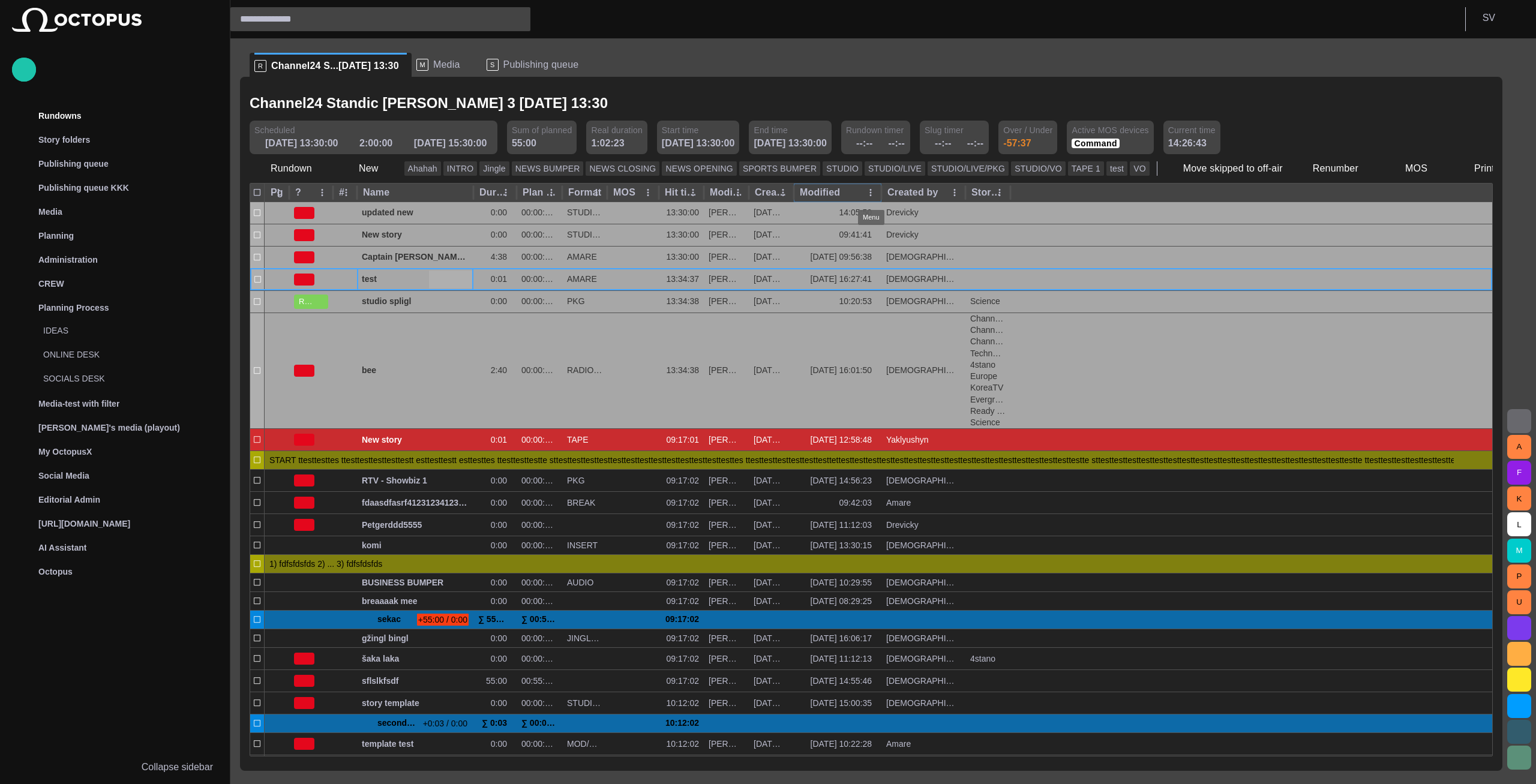
click at [868, 189] on icon "Modified column menu" at bounding box center [870, 193] width 11 height 11
click at [892, 237] on span "Manage columns" at bounding box center [937, 239] width 101 height 15
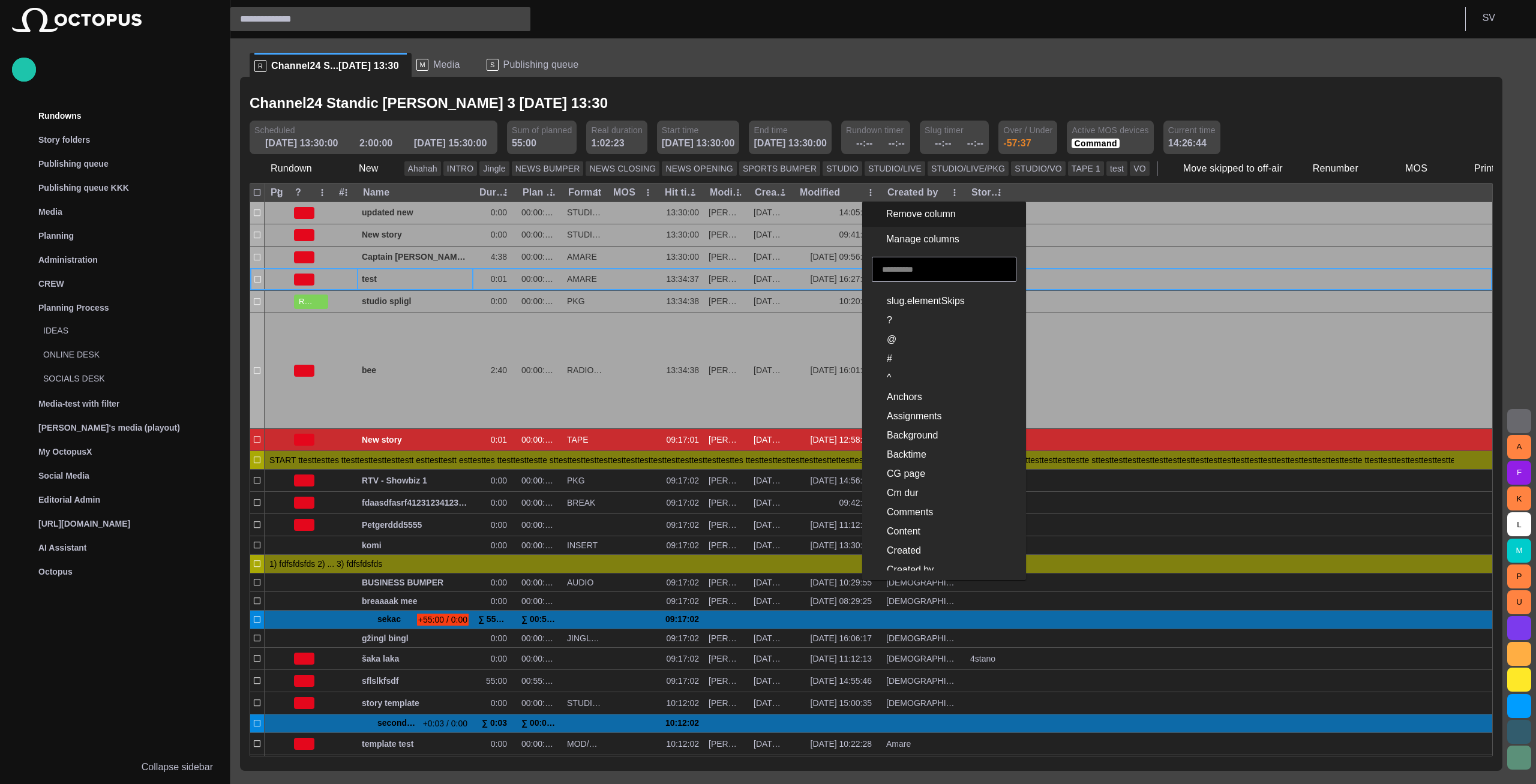
click at [905, 264] on input "text" at bounding box center [944, 269] width 124 height 12
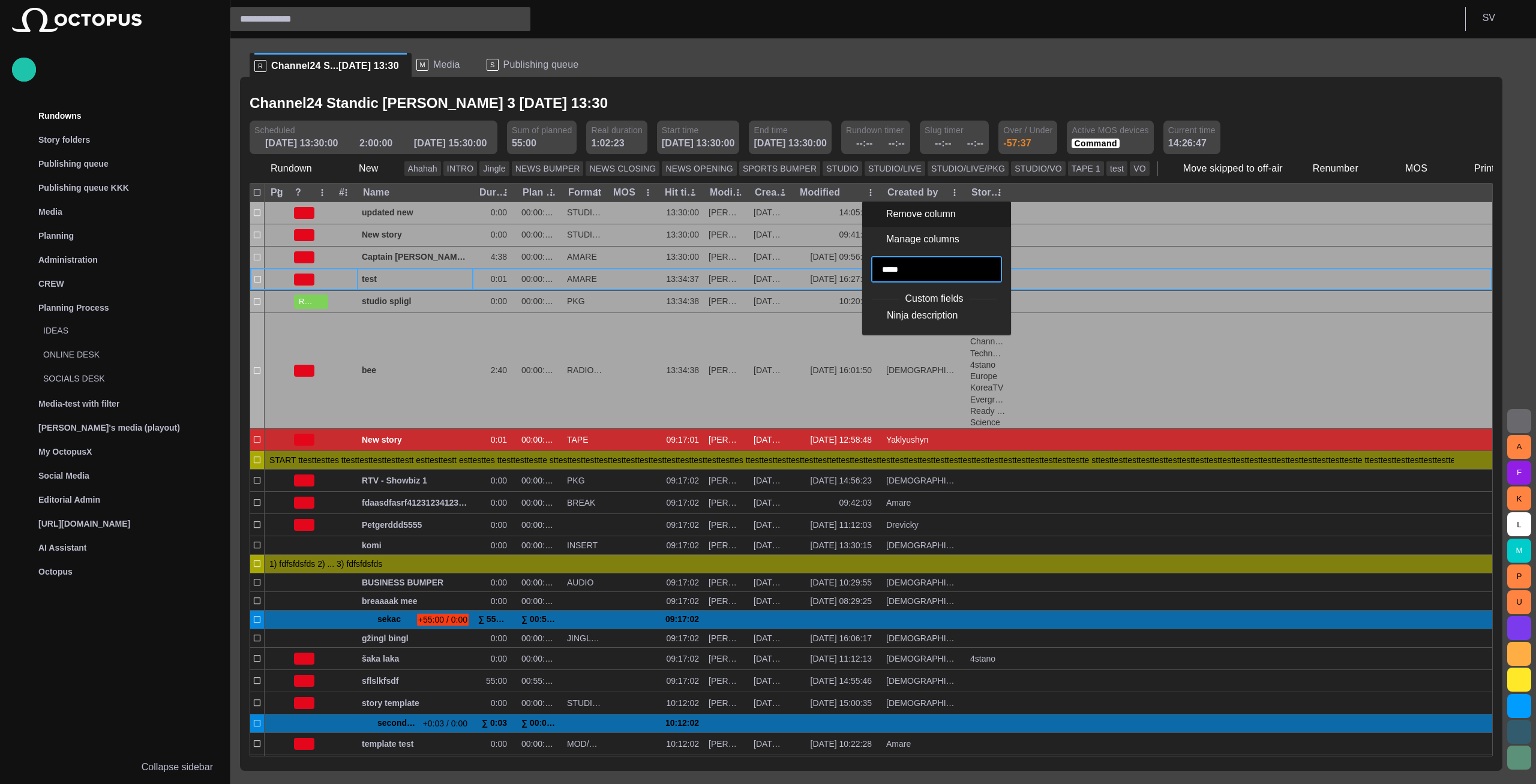
type input "*****"
click at [914, 307] on li "Ninja description" at bounding box center [934, 315] width 125 height 19
click at [919, 311] on span "Ninja description" at bounding box center [922, 315] width 71 height 15
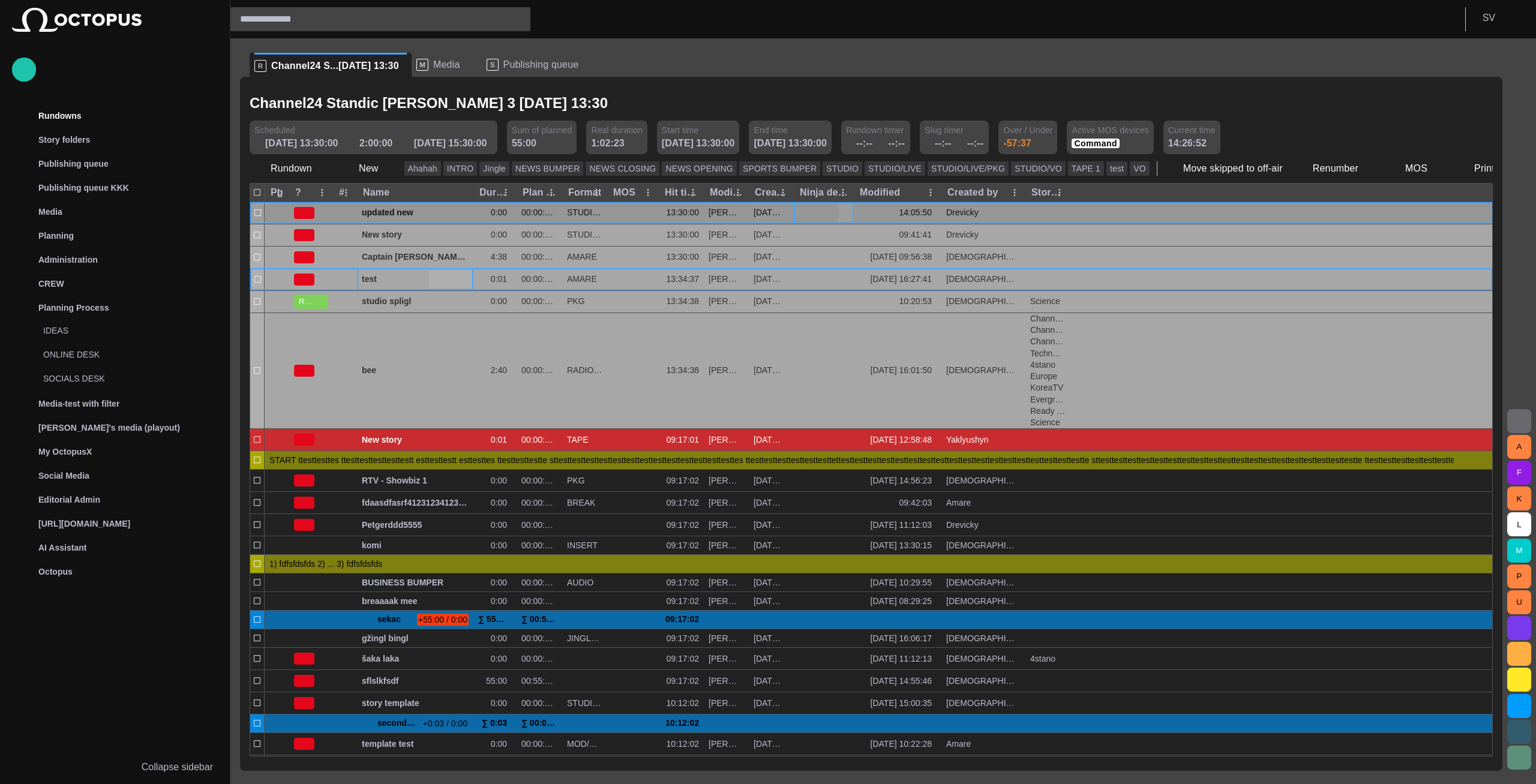
click at [826, 221] on div at bounding box center [824, 212] width 51 height 21
click at [841, 215] on span "button" at bounding box center [845, 212] width 9 height 9
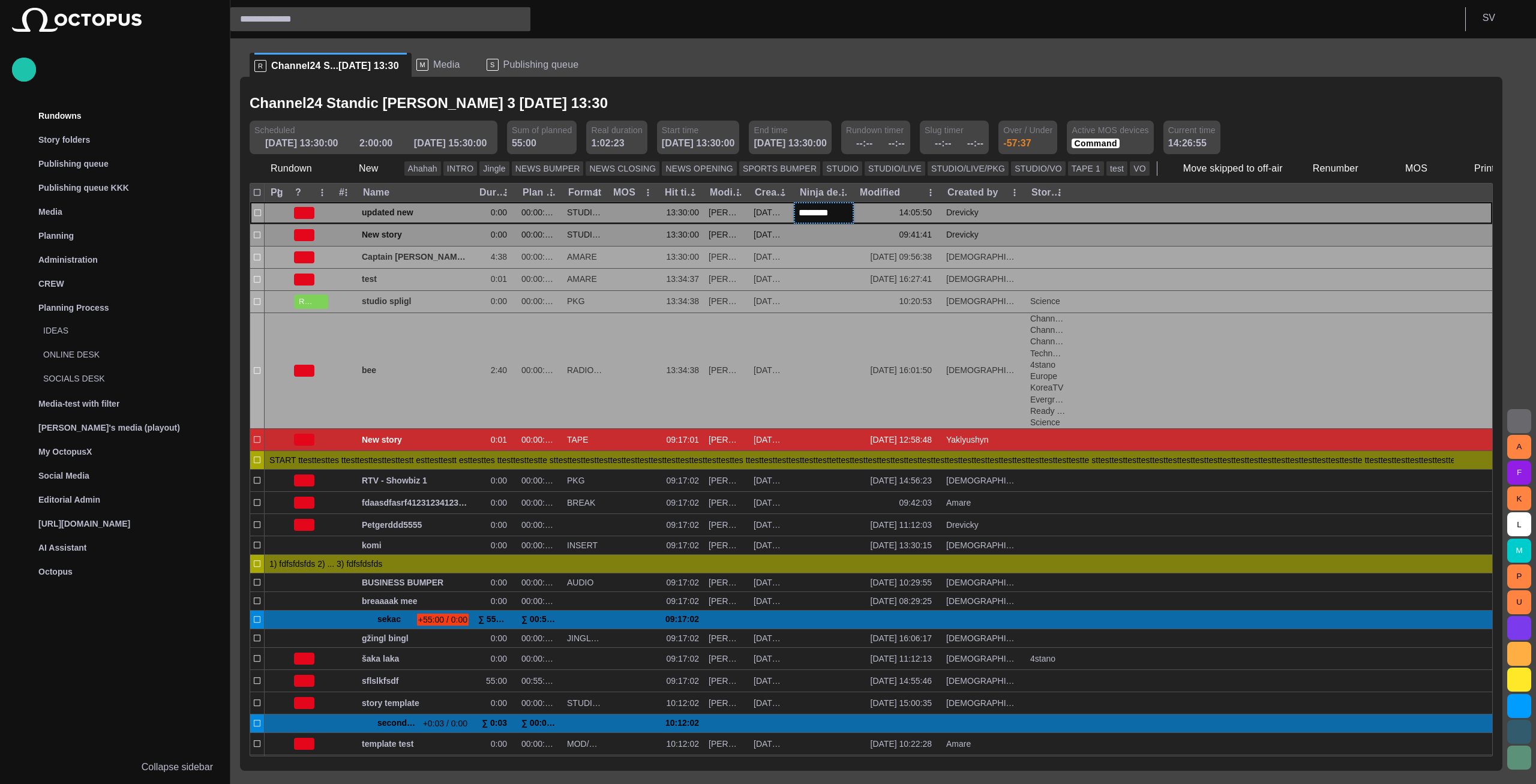
type input "*********"
